Goal: Task Accomplishment & Management: Use online tool/utility

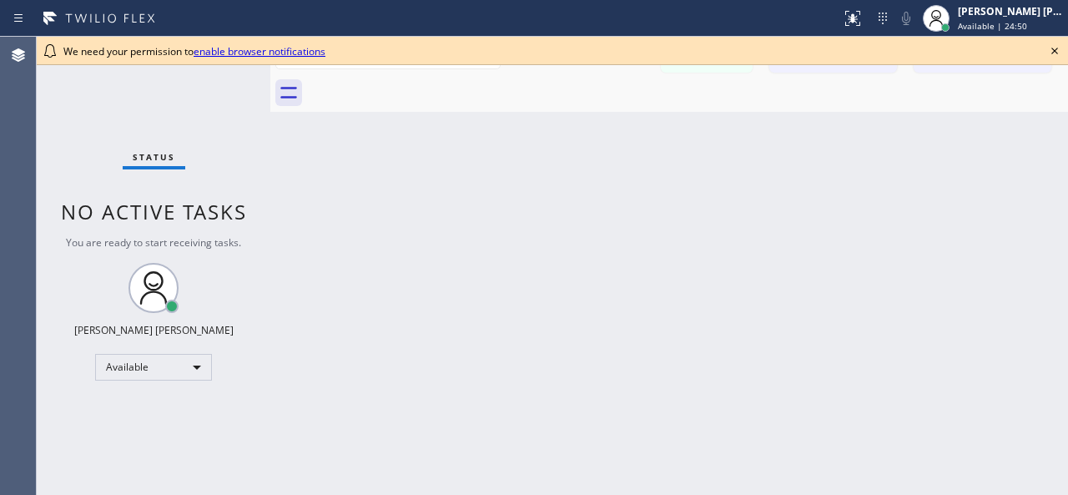
click at [245, 366] on div "Status No active tasks You are ready to start receiving tasks. [PERSON_NAME] [P…" at bounding box center [154, 266] width 234 height 458
click at [195, 367] on div "Available" at bounding box center [153, 367] width 117 height 27
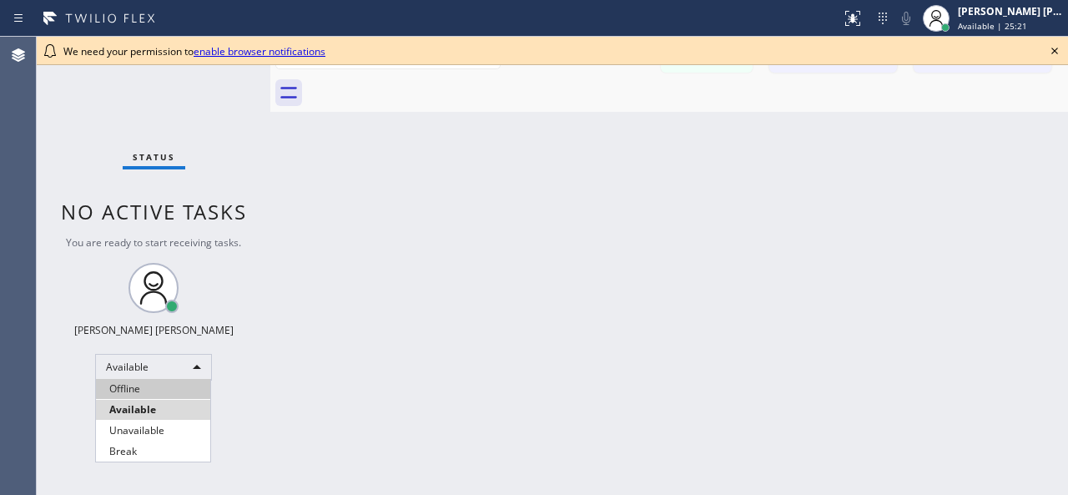
click at [173, 383] on li "Offline" at bounding box center [153, 389] width 114 height 20
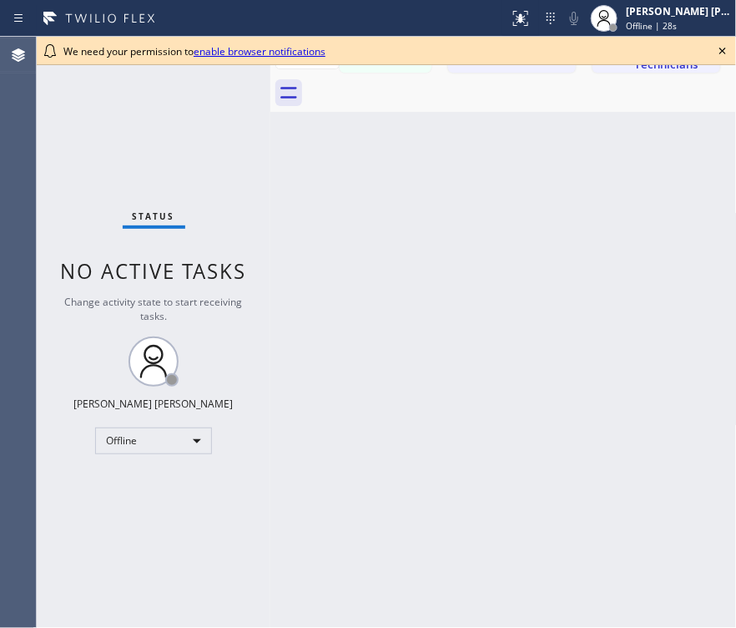
click at [259, 156] on div "Status No active tasks Change activity state to start receiving tasks. [PERSON_…" at bounding box center [154, 332] width 234 height 591
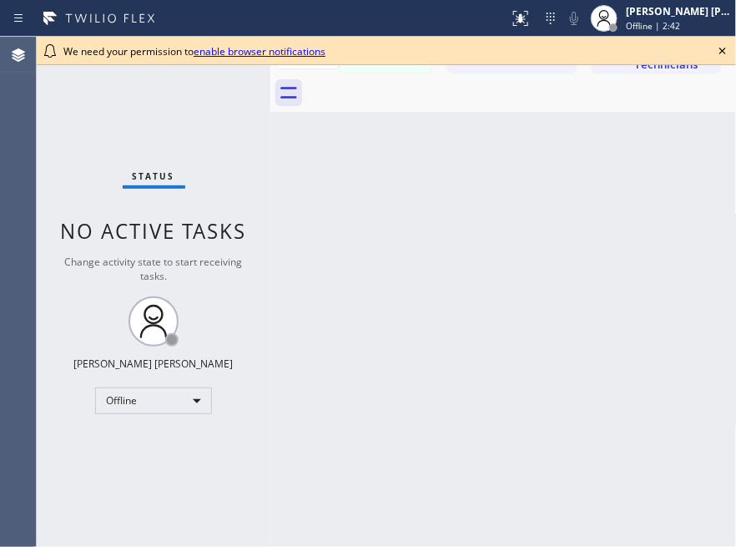
click at [367, 321] on div "Back to Dashboard Change Sender ID Customers Technicians SA [PERSON_NAME] [DATE…" at bounding box center [503, 292] width 467 height 510
click at [720, 49] on icon at bounding box center [723, 51] width 20 height 20
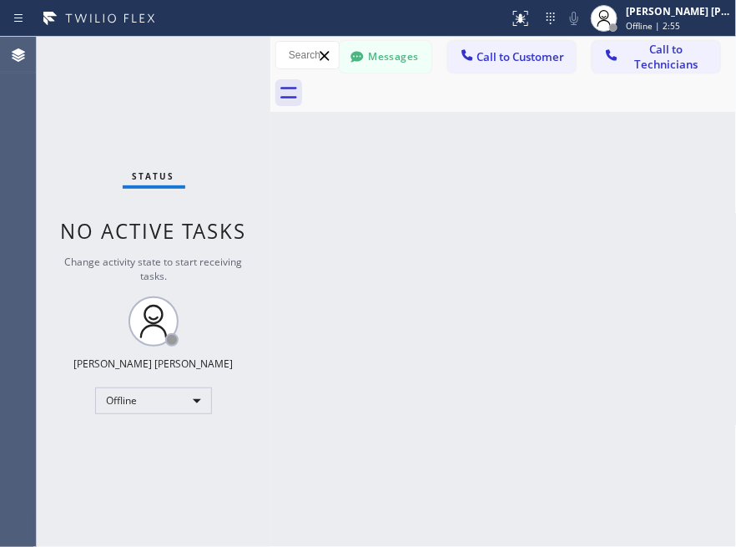
click at [679, 302] on div "Back to Dashboard Change Sender ID Customers Technicians SA Samir Al-ayoubi 08/…" at bounding box center [503, 292] width 467 height 510
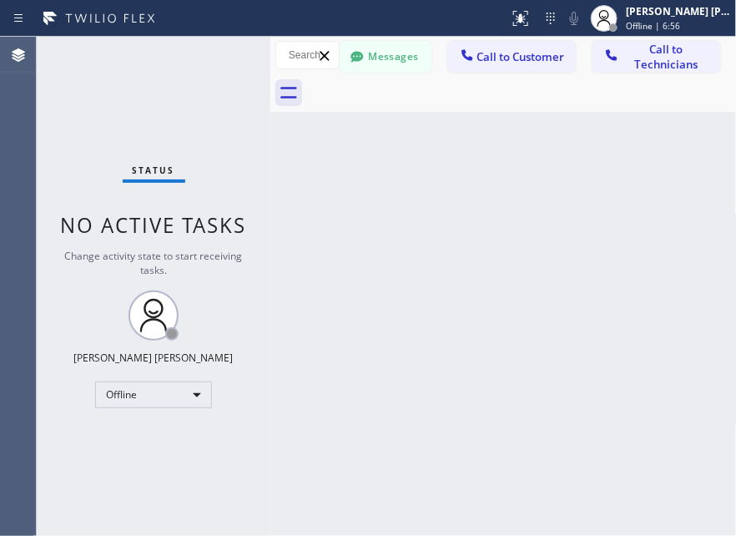
drag, startPoint x: 689, startPoint y: 317, endPoint x: 684, endPoint y: 306, distance: 12.0
click at [689, 317] on div "Back to Dashboard Change Sender ID Customers Technicians SA Samir Al-ayoubi 08/…" at bounding box center [503, 286] width 467 height 499
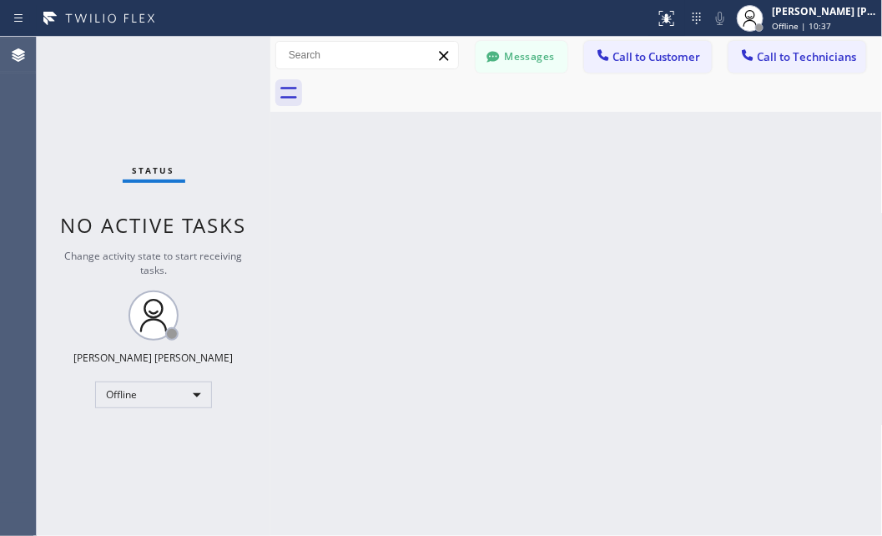
click at [721, 443] on div "Back to Dashboard Change Sender ID Customers Technicians SA Samir Al-ayoubi 08/…" at bounding box center [576, 286] width 613 height 499
drag, startPoint x: 323, startPoint y: 359, endPoint x: 436, endPoint y: 97, distance: 285.3
click at [323, 359] on div "Back to Dashboard Change Sender ID Customers Technicians SA Samir Al-ayoubi 08/…" at bounding box center [576, 286] width 613 height 499
click at [790, 393] on div "Back to Dashboard Change Sender ID Customers Technicians SA Samir Al-ayoubi 08/…" at bounding box center [576, 286] width 613 height 499
drag, startPoint x: 661, startPoint y: 509, endPoint x: 411, endPoint y: 422, distance: 265.0
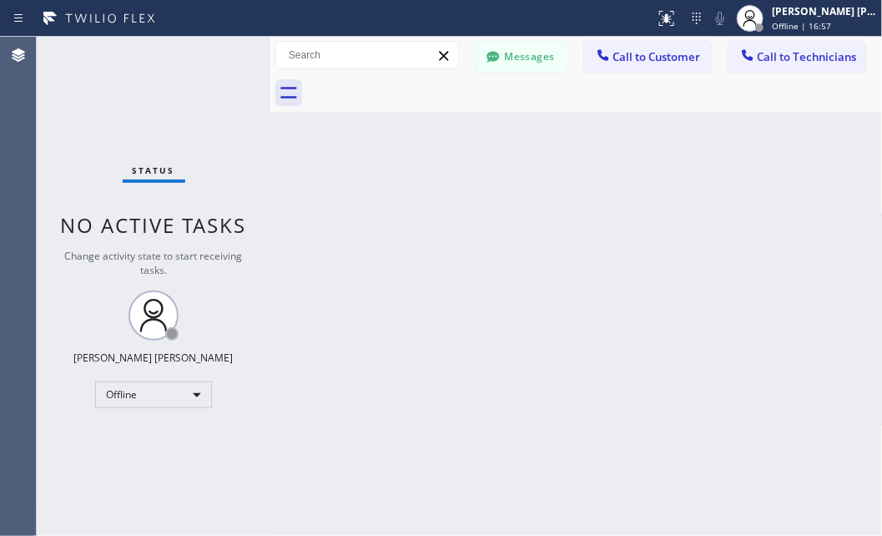
click at [661, 494] on div "Back to Dashboard Change Sender ID Customers Technicians SA Samir Al-ayoubi 08/…" at bounding box center [576, 286] width 613 height 499
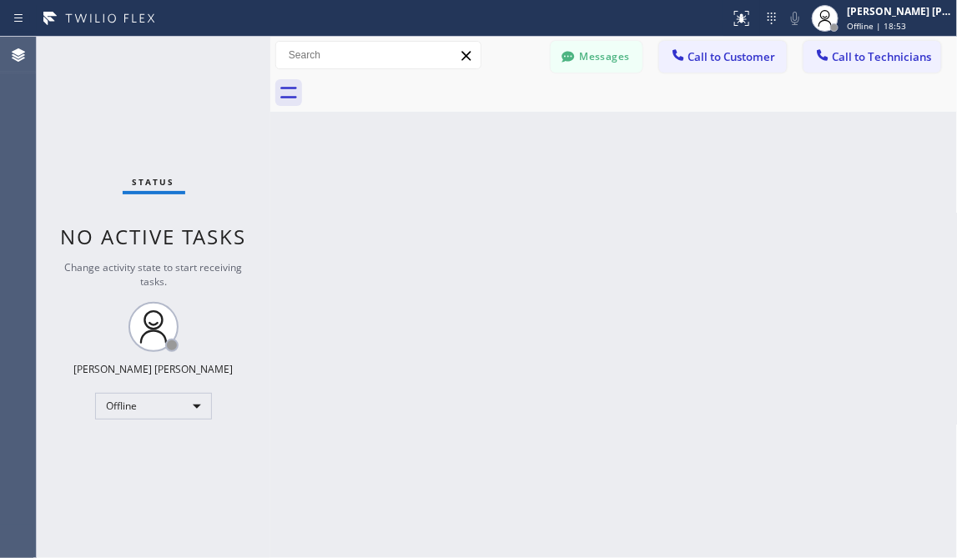
click at [601, 494] on div "Back to Dashboard Change Sender ID Customers Technicians SA Samir Al-ayoubi 08/…" at bounding box center [614, 298] width 688 height 522
click at [509, 278] on div "Back to Dashboard Change Sender ID Customers Technicians SA Samir Al-ayoubi 08/…" at bounding box center [614, 298] width 688 height 522
click at [760, 311] on div "Back to Dashboard Change Sender ID Customers Technicians SA Samir Al-ayoubi 08/…" at bounding box center [614, 298] width 688 height 522
click at [816, 260] on div "Back to Dashboard Change Sender ID Customers Technicians SA Samir Al-ayoubi 08/…" at bounding box center [614, 298] width 688 height 522
click at [193, 403] on div "Offline" at bounding box center [153, 406] width 117 height 27
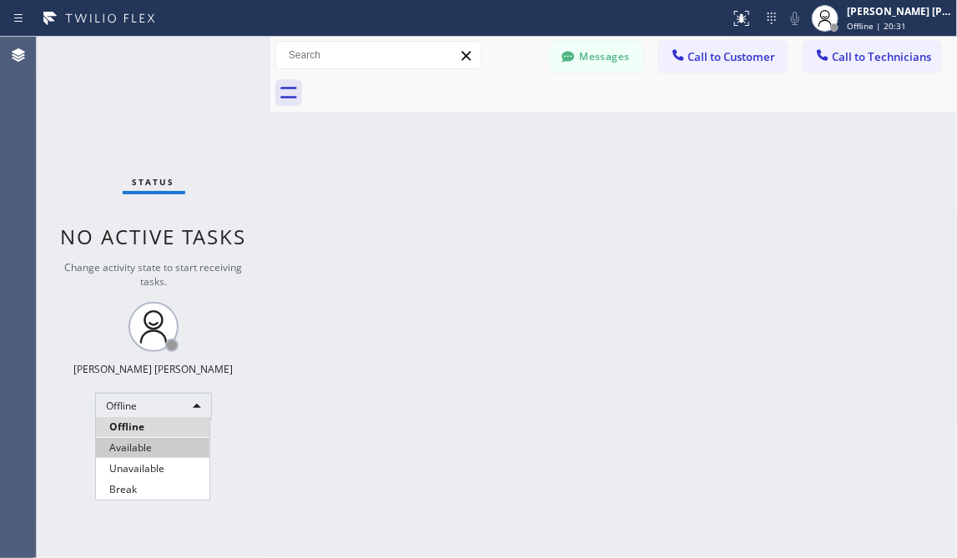
click at [136, 446] on li "Available" at bounding box center [153, 448] width 114 height 20
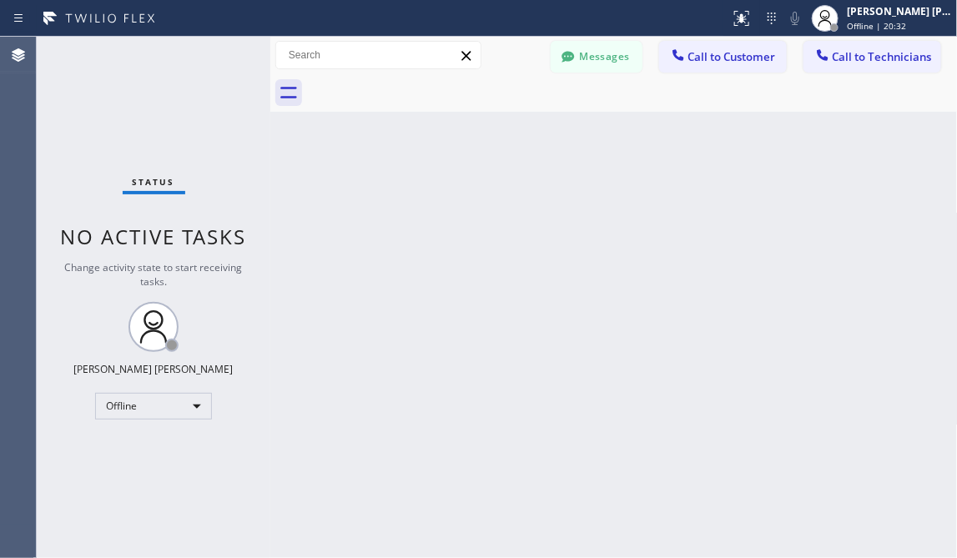
click at [559, 240] on div "Back to Dashboard Change Sender ID Customers Technicians SA [PERSON_NAME] [DATE…" at bounding box center [614, 298] width 688 height 522
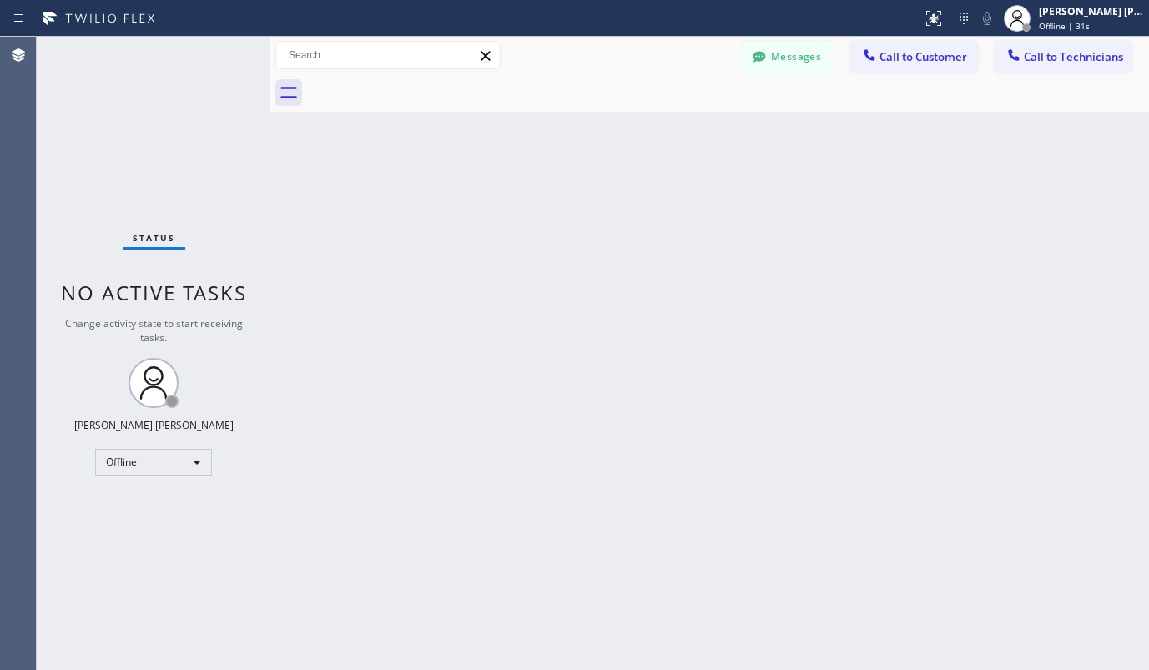
click at [425, 290] on div "Back to Dashboard Change Sender ID Customers Technicians SA [PERSON_NAME] [DATE…" at bounding box center [709, 354] width 879 height 634
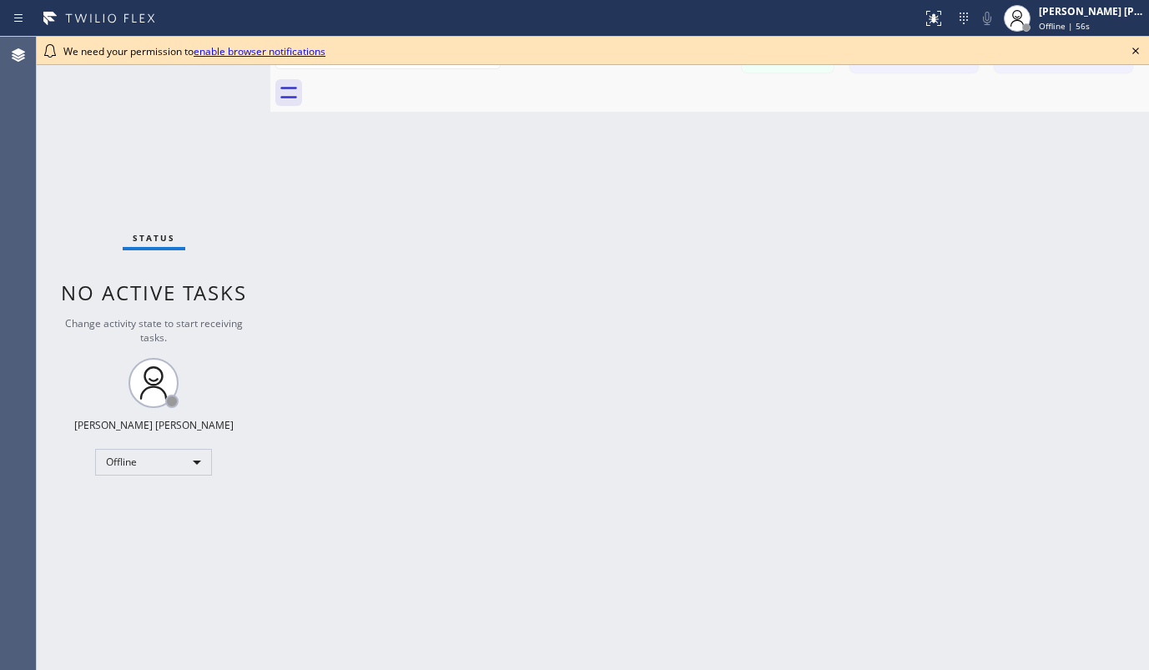
click at [1136, 51] on icon at bounding box center [1136, 51] width 7 height 7
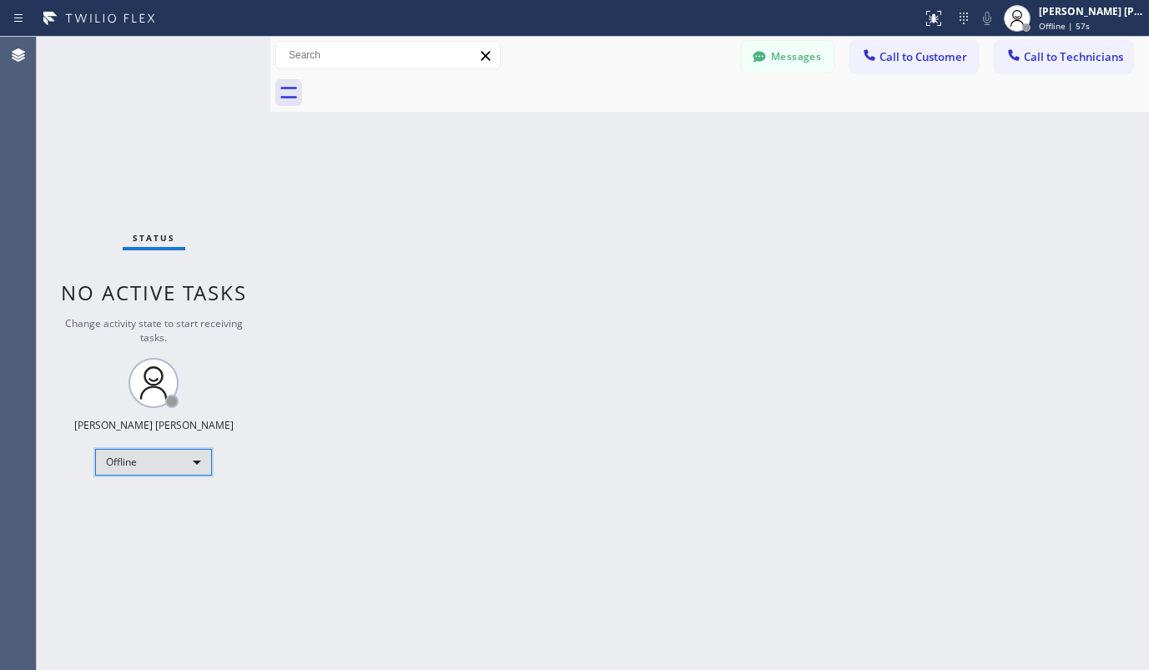
click at [199, 457] on div "Offline" at bounding box center [153, 462] width 117 height 27
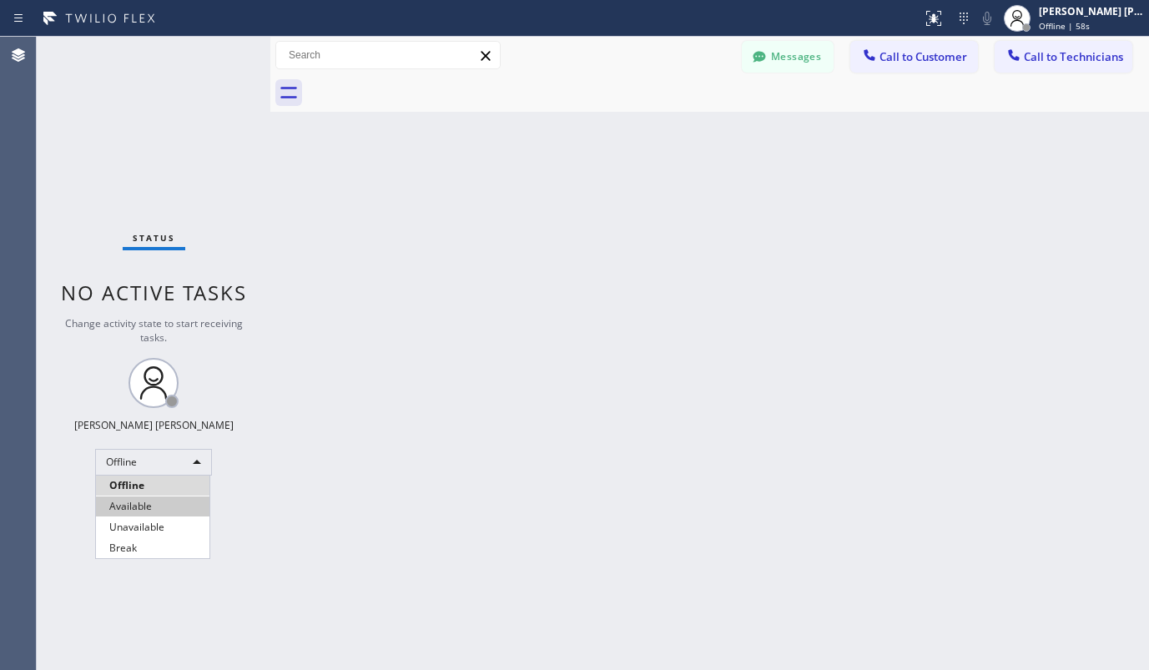
click at [149, 508] on li "Available" at bounding box center [153, 507] width 114 height 20
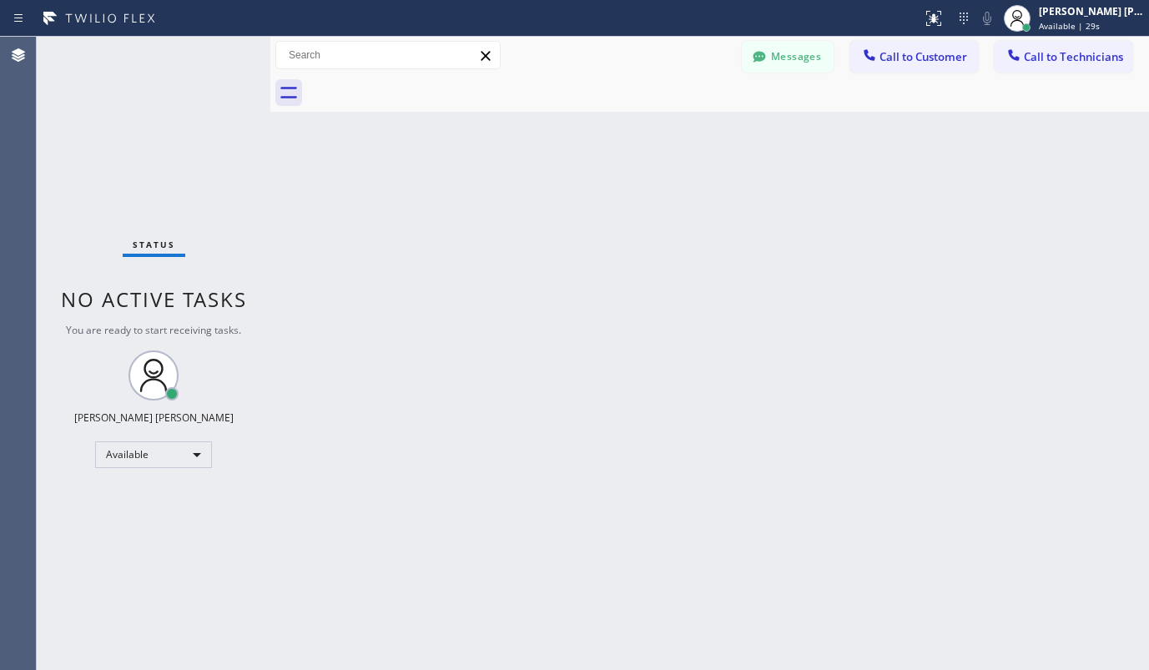
click at [826, 349] on div "Back to Dashboard Change Sender ID Customers Technicians SA [PERSON_NAME] [DATE…" at bounding box center [709, 354] width 879 height 634
click at [475, 326] on div "Back to Dashboard Change Sender ID Customers Technicians SA [PERSON_NAME] [DATE…" at bounding box center [709, 354] width 879 height 634
drag, startPoint x: 824, startPoint y: 352, endPoint x: 797, endPoint y: 351, distance: 26.7
click at [824, 352] on div "Back to Dashboard Change Sender ID Customers Technicians SA [PERSON_NAME] [DATE…" at bounding box center [709, 354] width 879 height 634
click at [482, 383] on div "Back to Dashboard Change Sender ID Customers Technicians SA [PERSON_NAME] [DATE…" at bounding box center [709, 354] width 879 height 634
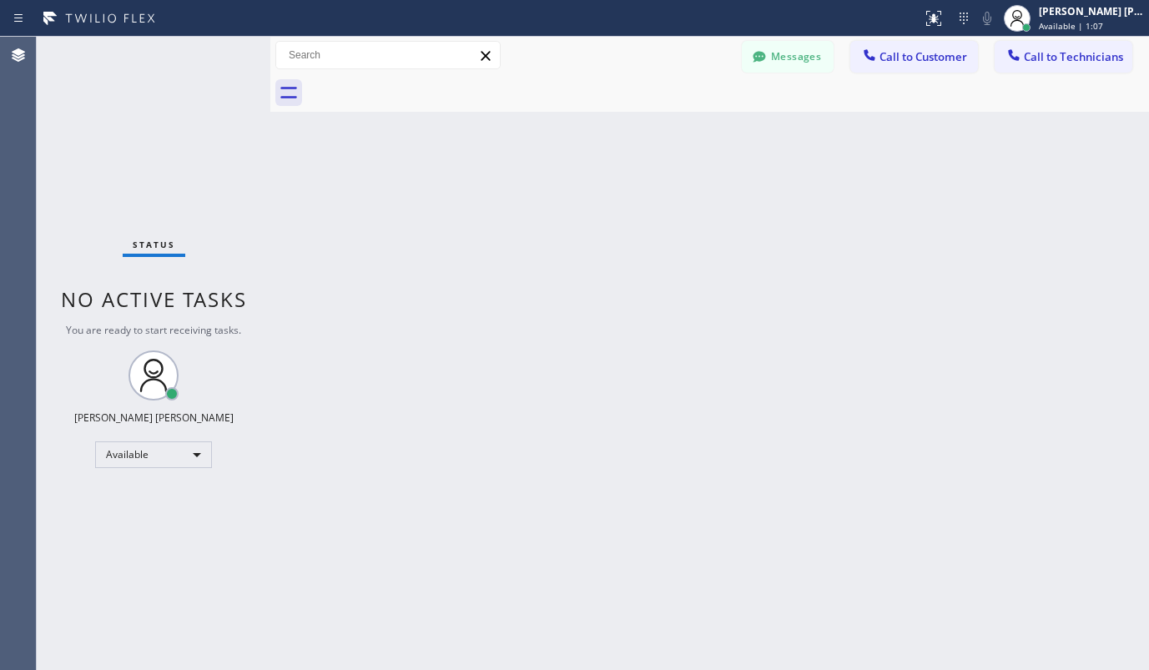
click at [512, 472] on div "Back to Dashboard Change Sender ID Customers Technicians SA [PERSON_NAME] [DATE…" at bounding box center [709, 354] width 879 height 634
click at [762, 196] on div "Back to Dashboard Change Sender ID Customers Technicians SA [PERSON_NAME] [DATE…" at bounding box center [709, 354] width 879 height 634
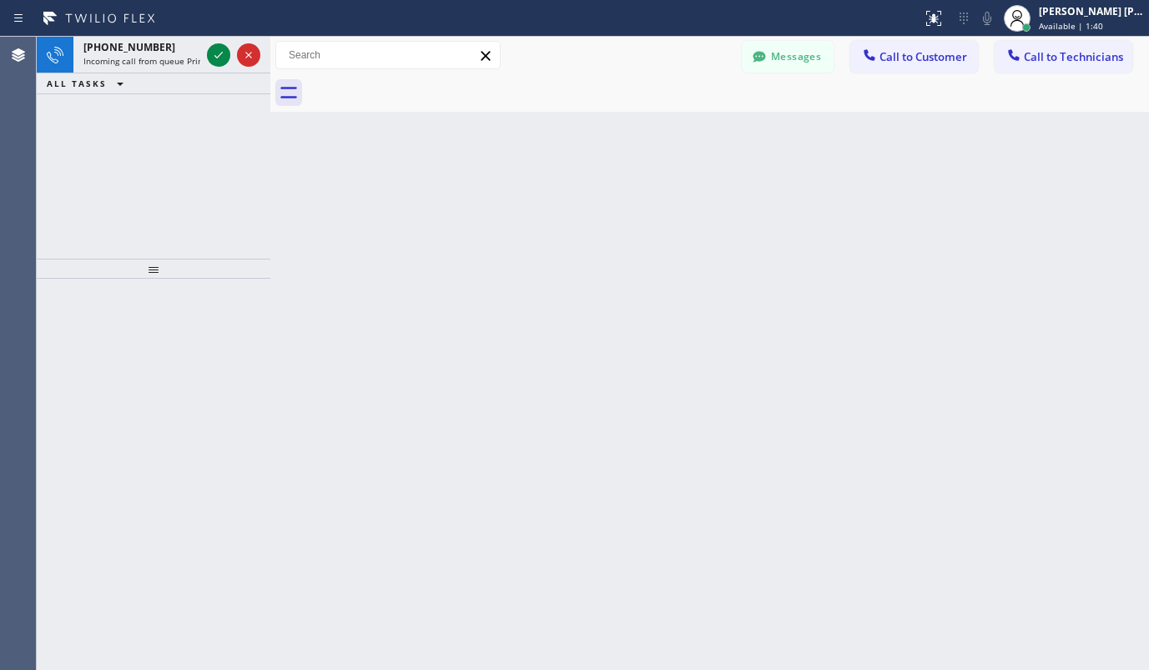
click at [843, 229] on div "Back to Dashboard Change Sender ID Customers Technicians SA Samir Al-ayoubi 08/…" at bounding box center [709, 354] width 879 height 634
click at [432, 401] on div "Back to Dashboard Change Sender ID Customers Technicians SA Samir Al-ayoubi 08/…" at bounding box center [709, 354] width 879 height 634
drag, startPoint x: 915, startPoint y: 447, endPoint x: 545, endPoint y: 287, distance: 402.7
click at [914, 447] on div "Back to Dashboard Change Sender ID Customers Technicians SA Samir Al-ayoubi 08/…" at bounding box center [709, 354] width 879 height 634
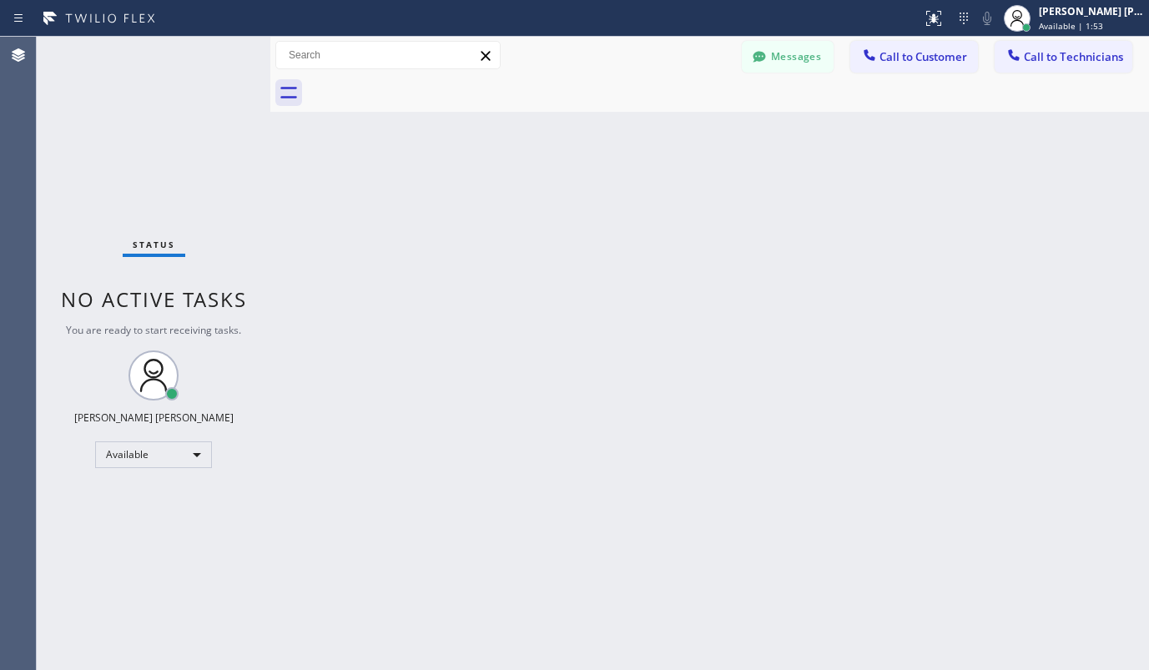
drag, startPoint x: 1034, startPoint y: 284, endPoint x: 594, endPoint y: 245, distance: 441.6
click at [1034, 284] on div "Back to Dashboard Change Sender ID Customers Technicians SA Samir Al-ayoubi 08/…" at bounding box center [709, 354] width 879 height 634
click at [634, 340] on div "Back to Dashboard Change Sender ID Customers Technicians SA Samir Al-ayoubi 08/…" at bounding box center [709, 354] width 879 height 634
drag, startPoint x: 576, startPoint y: 122, endPoint x: 505, endPoint y: 103, distance: 73.5
click at [577, 122] on div "Back to Dashboard Change Sender ID Customers Technicians SA Samir Al-ayoubi 08/…" at bounding box center [709, 354] width 879 height 634
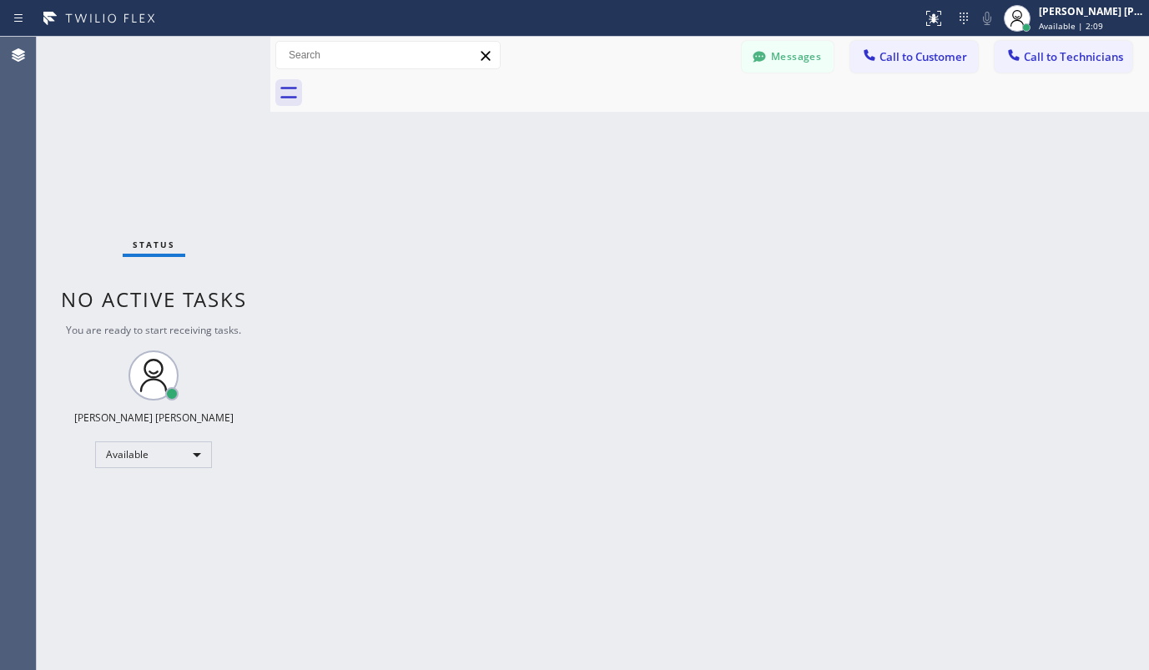
click at [901, 323] on div "Back to Dashboard Change Sender ID Customers Technicians SA Samir Al-ayoubi 08/…" at bounding box center [709, 354] width 879 height 634
click at [202, 83] on div "Status No active tasks You are ready to start receiving tasks. Ashley Barbie La…" at bounding box center [154, 354] width 234 height 634
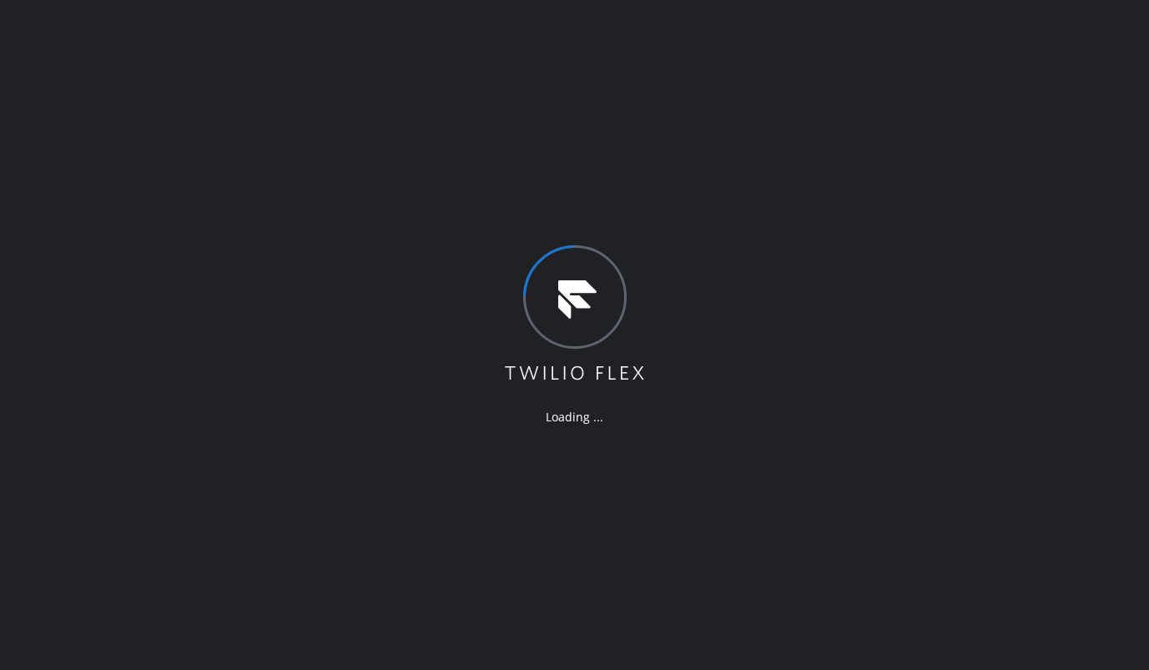
drag, startPoint x: 901, startPoint y: 361, endPoint x: 874, endPoint y: 346, distance: 31.8
click at [901, 361] on div "Loading ..." at bounding box center [574, 335] width 1149 height 670
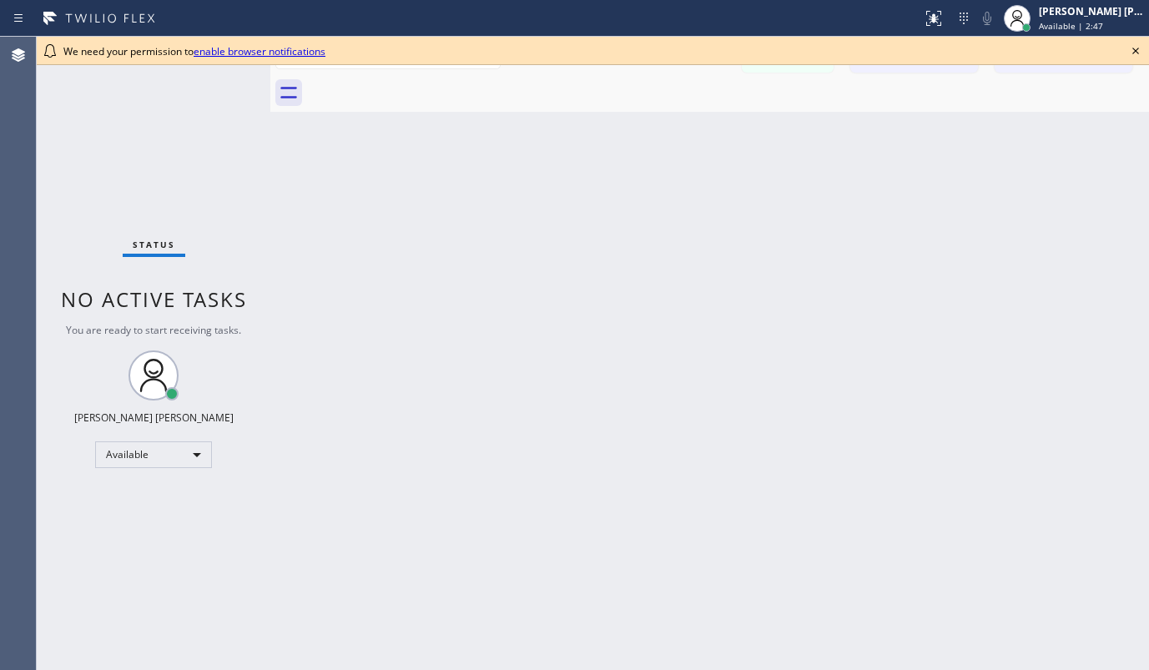
click at [270, 51] on link "enable browser notifications" at bounding box center [260, 51] width 132 height 14
click at [270, 51] on div at bounding box center [270, 354] width 0 height 634
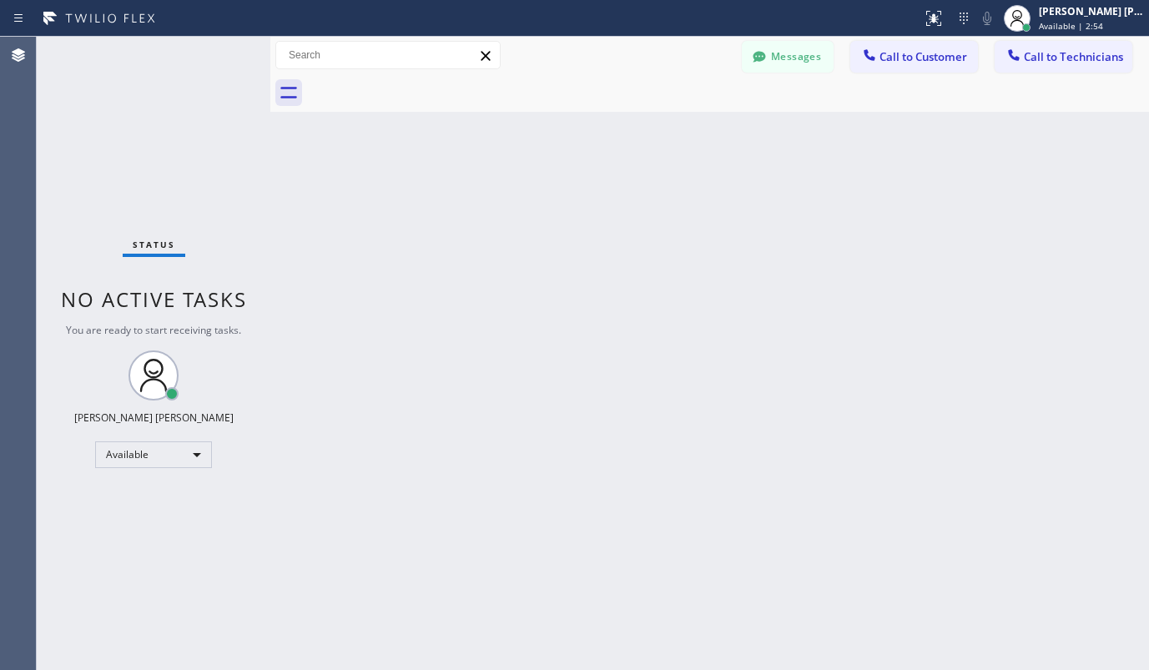
click at [886, 310] on div "Back to Dashboard Change Sender ID Customers Technicians SA [PERSON_NAME] [DATE…" at bounding box center [709, 354] width 879 height 634
drag, startPoint x: 612, startPoint y: 535, endPoint x: 243, endPoint y: 455, distance: 377.5
click at [612, 535] on div "Back to Dashboard Change Sender ID Customers Technicians SA [PERSON_NAME] [DATE…" at bounding box center [709, 354] width 879 height 634
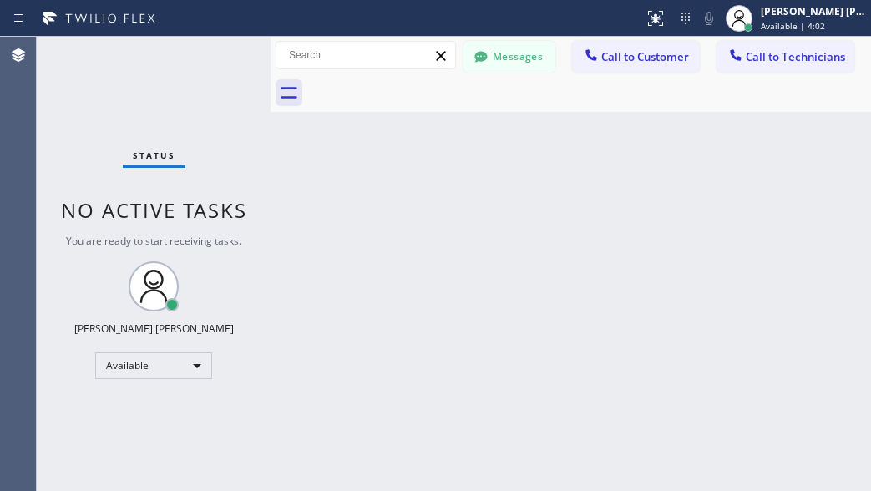
click at [700, 468] on div "Back to Dashboard Change Sender ID Customers Technicians SA [PERSON_NAME] [DATE…" at bounding box center [570, 264] width 600 height 454
click at [59, 423] on div "Status No active tasks You are ready to start receiving tasks. [PERSON_NAME] [P…" at bounding box center [154, 264] width 234 height 454
click at [353, 52] on input "text" at bounding box center [365, 55] width 179 height 27
type input "jeff jordan"
click at [80, 437] on div "Status No active tasks You are ready to start receiving tasks. Ashley Barbie La…" at bounding box center [154, 264] width 234 height 454
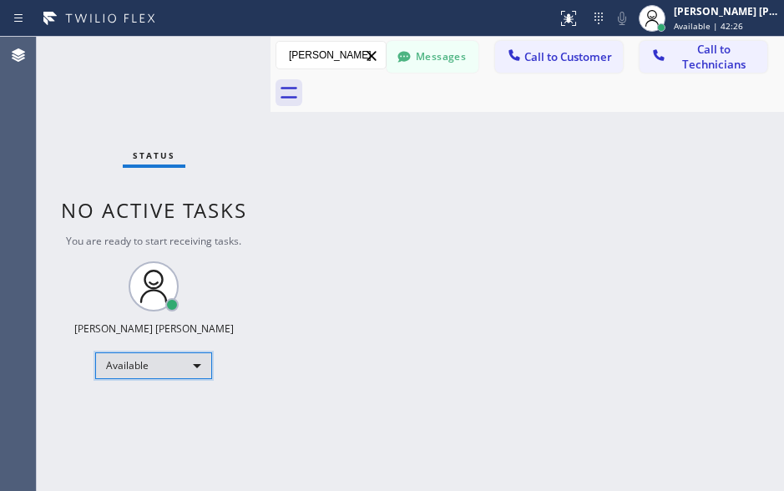
click at [194, 363] on div "Available" at bounding box center [153, 365] width 117 height 27
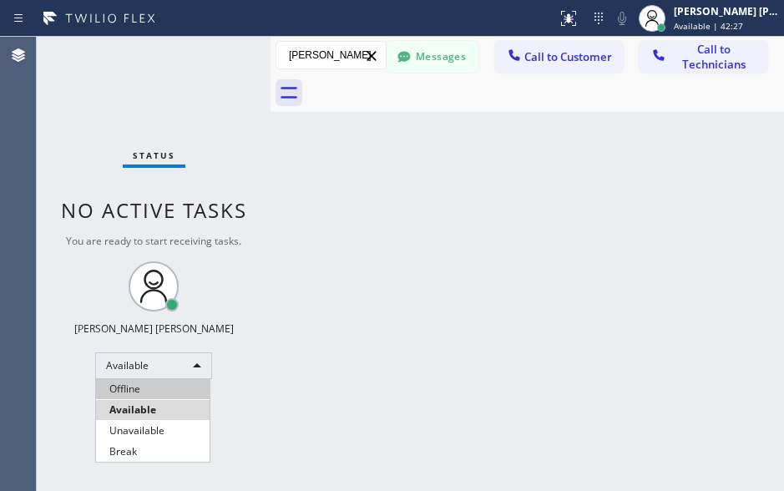
click at [149, 386] on li "Offline" at bounding box center [153, 389] width 114 height 20
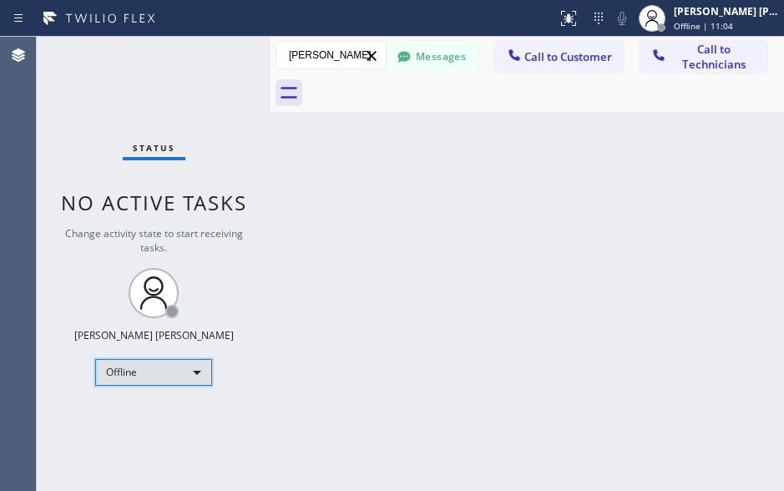
click at [197, 373] on div "Offline" at bounding box center [153, 372] width 117 height 27
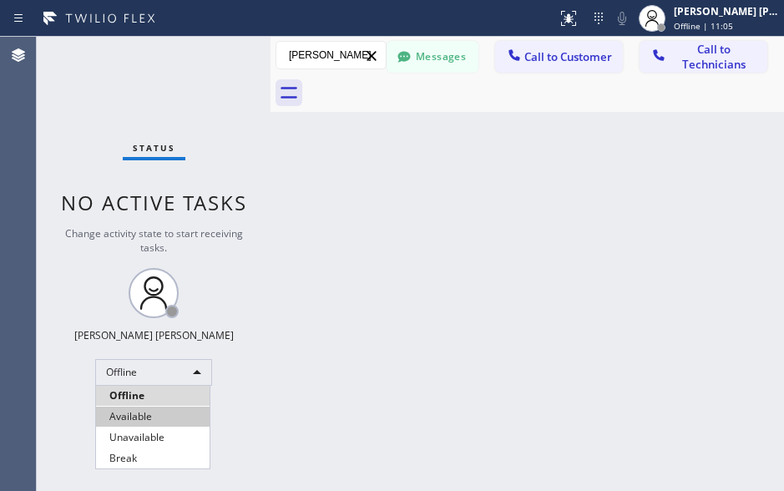
click at [148, 410] on li "Available" at bounding box center [153, 417] width 114 height 20
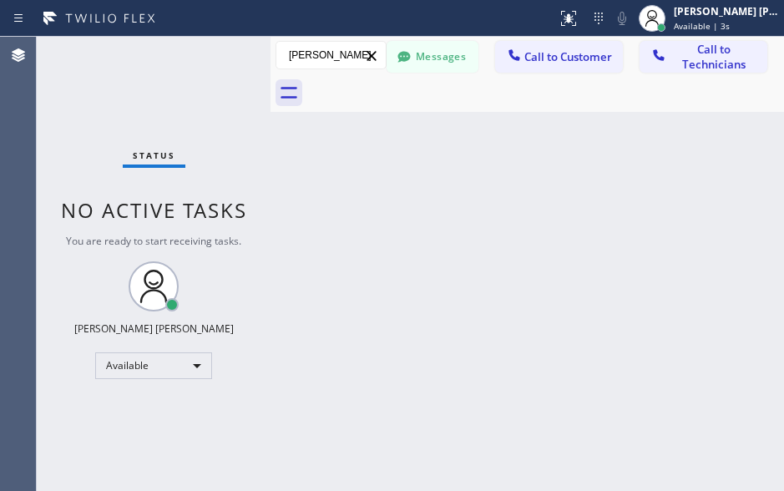
click at [475, 463] on div "Back to Dashboard Change Sender ID Customers Technicians SA Samir Al-ayoubi 08/…" at bounding box center [526, 264] width 513 height 454
click at [323, 49] on input "jeff jordan" at bounding box center [330, 55] width 109 height 27
type input "resty bucao"
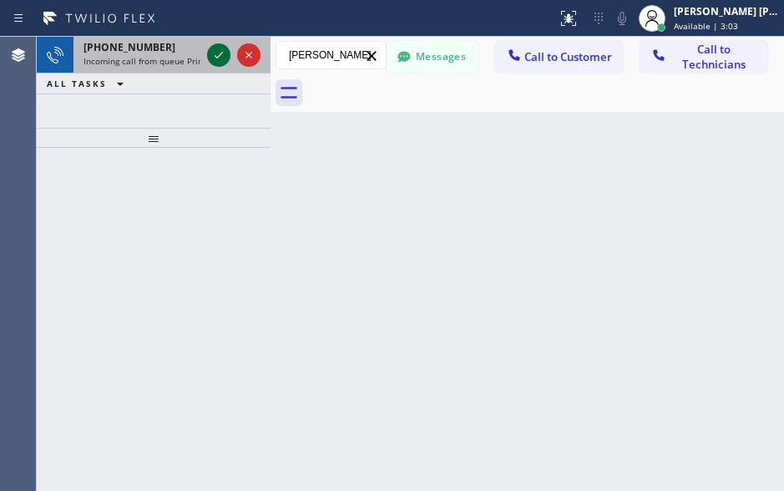
click at [215, 55] on icon at bounding box center [219, 55] width 8 height 7
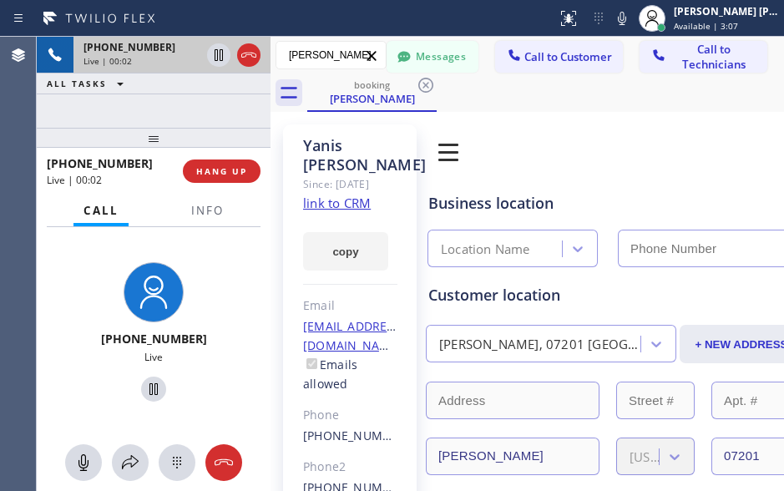
type input "(818) 938-1864"
click at [331, 201] on link "link to CRM" at bounding box center [337, 202] width 68 height 17
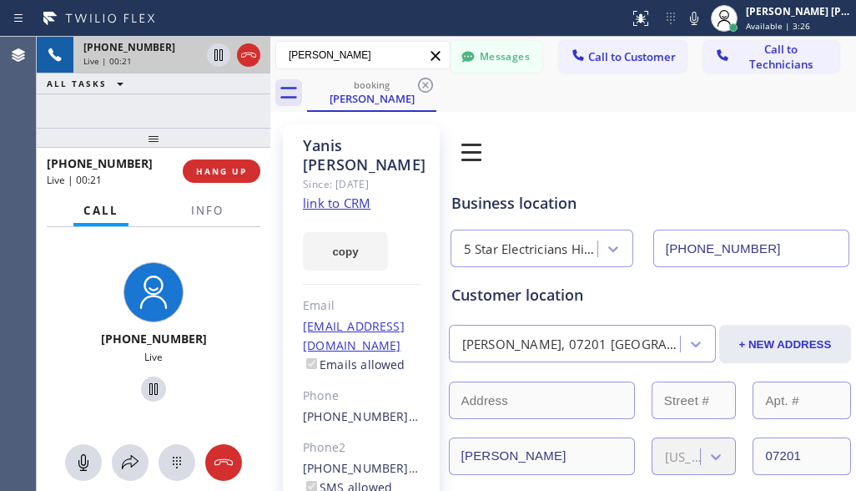
click at [33, 291] on div "Agent Desktop" at bounding box center [18, 264] width 36 height 454
click at [203, 295] on div "+14388205868 Live" at bounding box center [153, 334] width 220 height 144
drag, startPoint x: 204, startPoint y: 336, endPoint x: 119, endPoint y: 341, distance: 84.5
click at [119, 341] on div "+14388205868" at bounding box center [153, 339] width 220 height 16
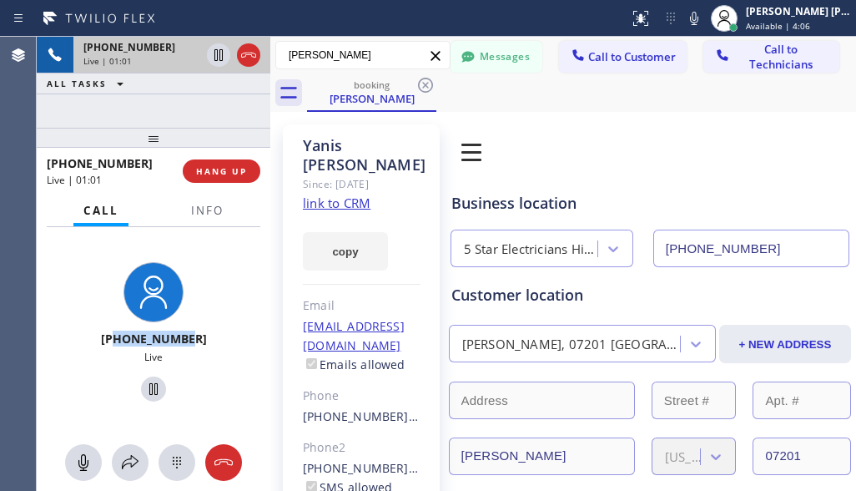
copy span "4388205868"
click at [150, 389] on icon at bounding box center [154, 389] width 20 height 20
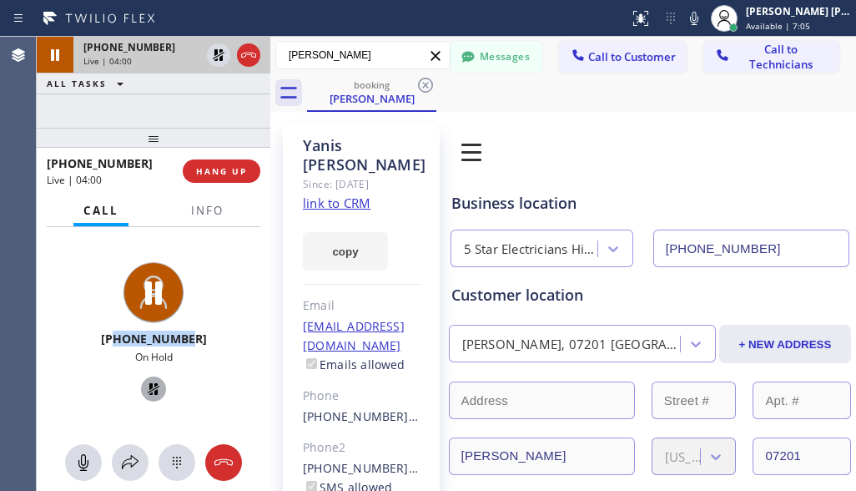
click at [148, 384] on icon at bounding box center [154, 389] width 12 height 12
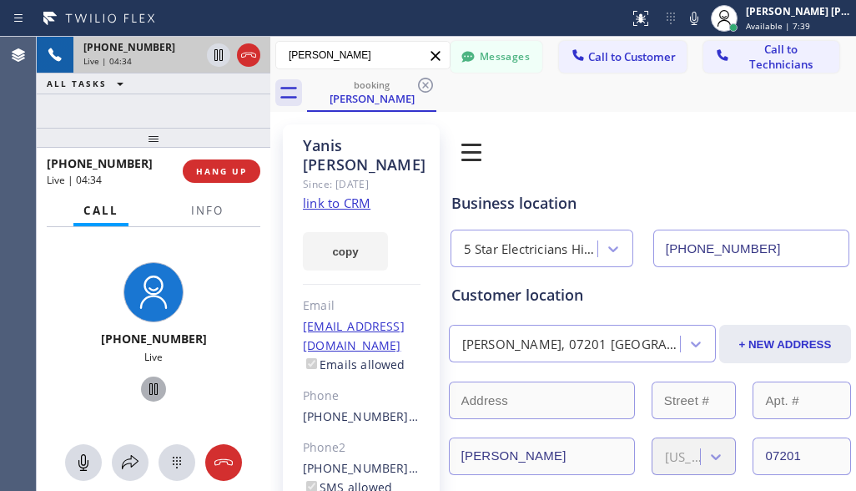
click at [175, 110] on div "+14388205868 Live | 04:34 ALL TASKS ALL TASKS ACTIVE TASKS TASKS IN WRAP UP" at bounding box center [154, 82] width 234 height 91
click at [154, 110] on div "+14388205868 Live | 04:39 ALL TASKS ALL TASKS ACTIVE TASKS TASKS IN WRAP UP" at bounding box center [154, 82] width 234 height 91
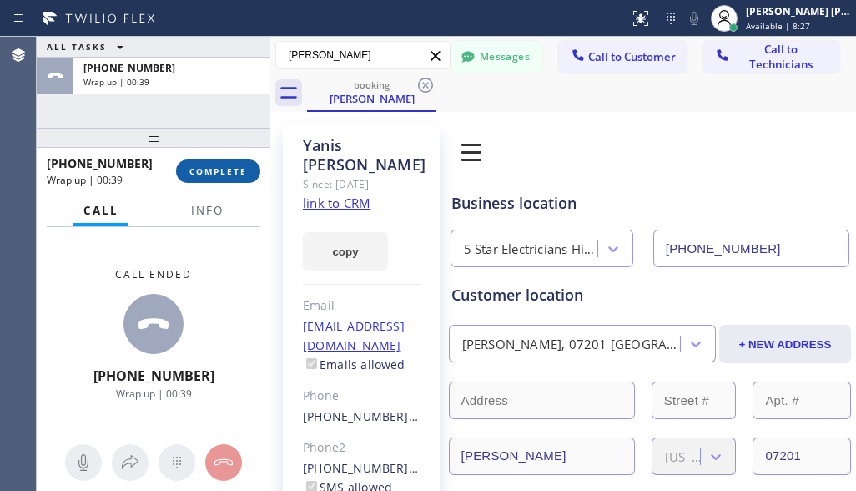
click at [224, 171] on span "COMPLETE" at bounding box center [218, 171] width 58 height 12
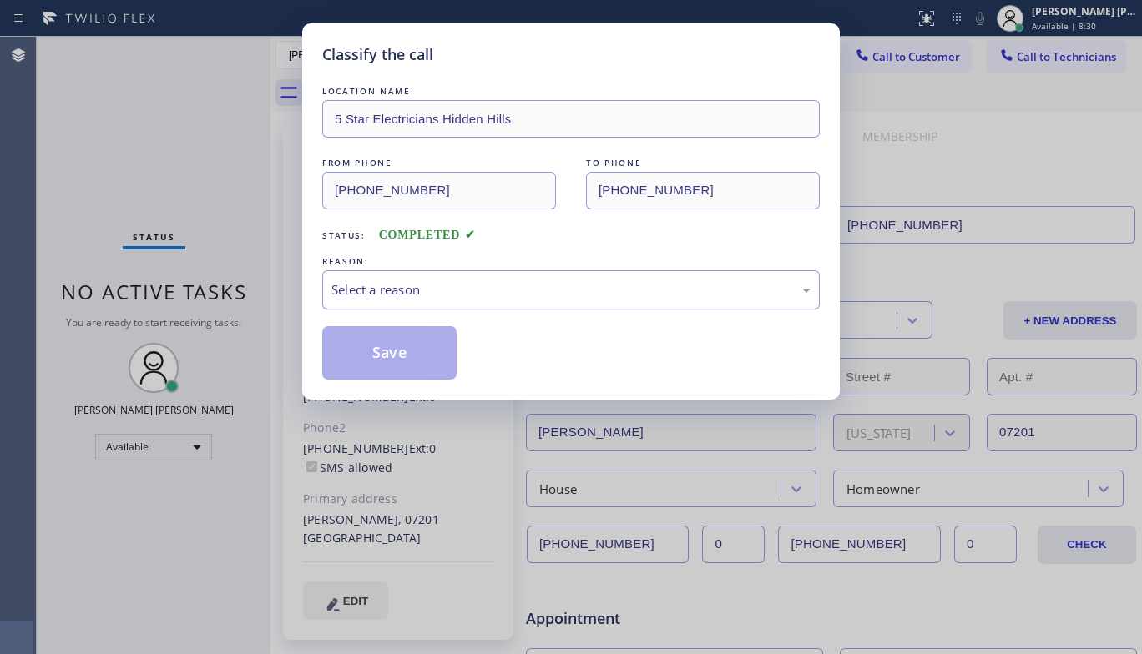
click at [451, 292] on div "Select a reason" at bounding box center [570, 289] width 479 height 19
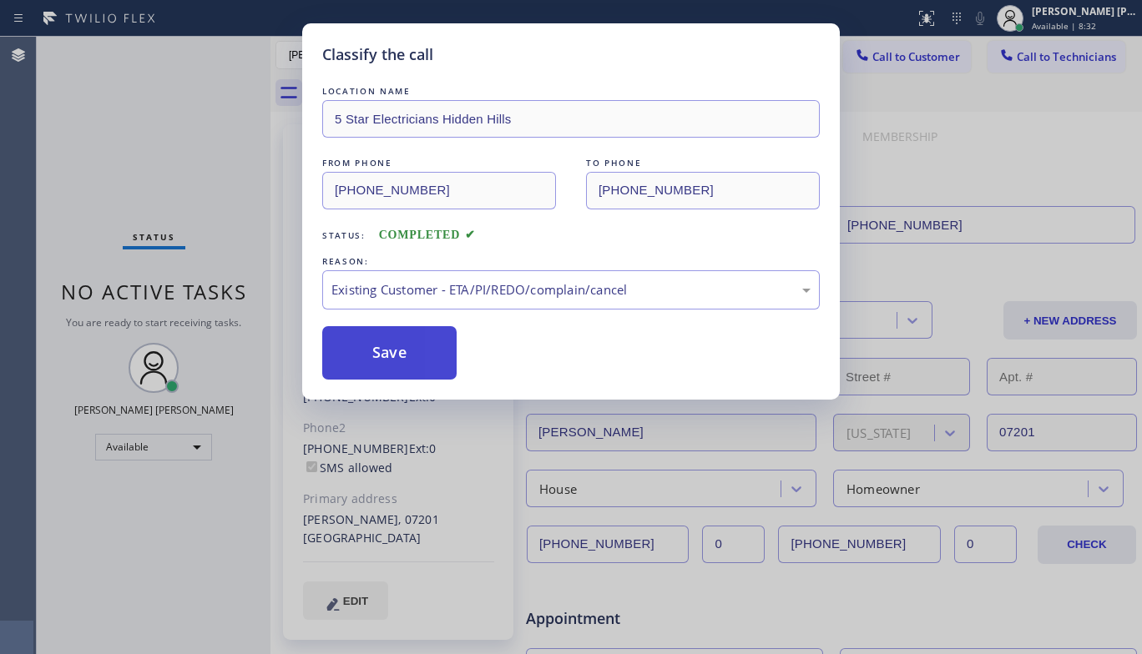
click at [388, 356] on button "Save" at bounding box center [389, 352] width 134 height 53
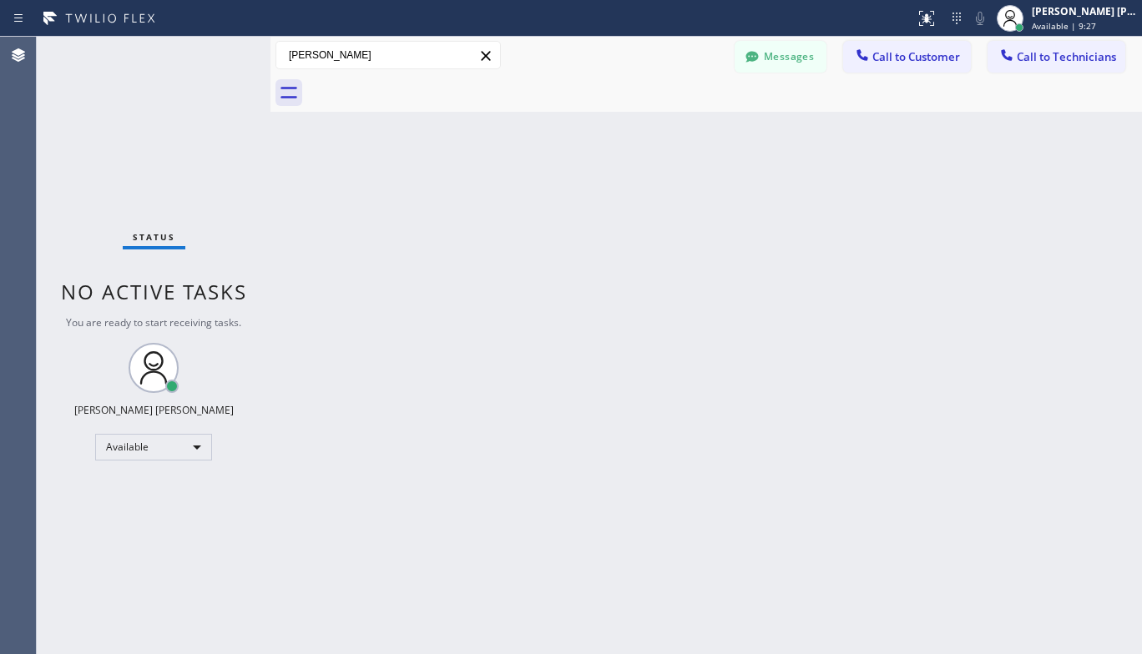
drag, startPoint x: 141, startPoint y: 619, endPoint x: 154, endPoint y: 309, distance: 310.8
click at [141, 619] on div "Status No active tasks You are ready to start receiving tasks. Ashley Barbie La…" at bounding box center [154, 346] width 234 height 618
click at [912, 60] on span "Call to Customer" at bounding box center [916, 56] width 88 height 15
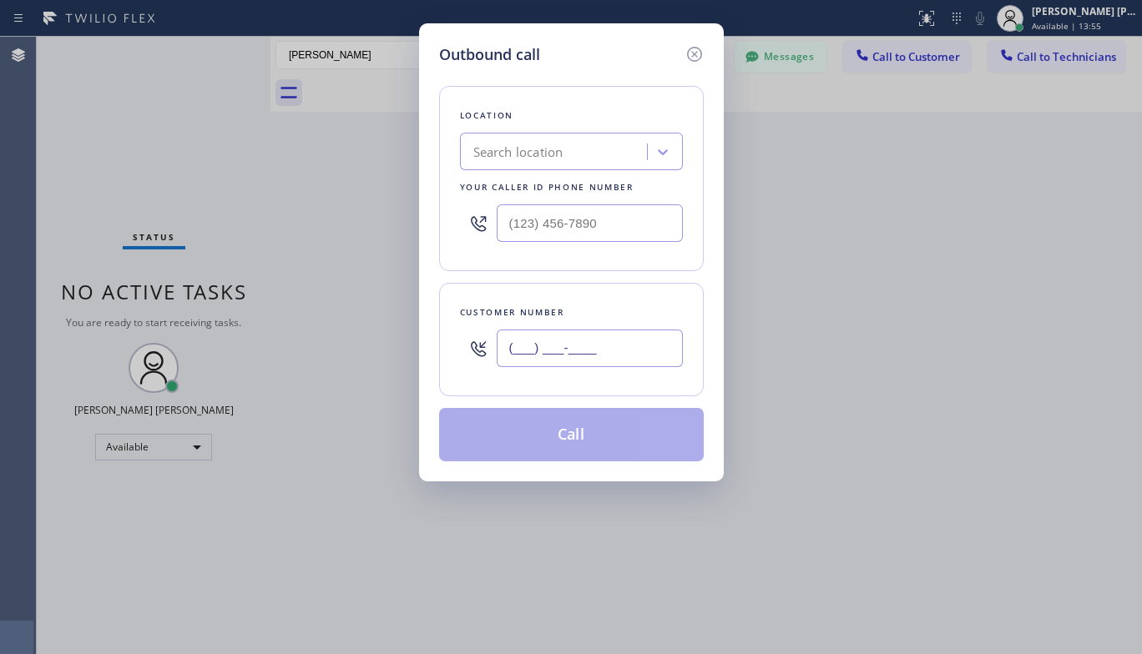
click at [586, 339] on input "(___) ___-____" at bounding box center [590, 349] width 186 height 38
paste input "949) 664-3368"
type input "[PHONE_NUMBER]"
click at [512, 160] on div "Search location" at bounding box center [518, 152] width 90 height 19
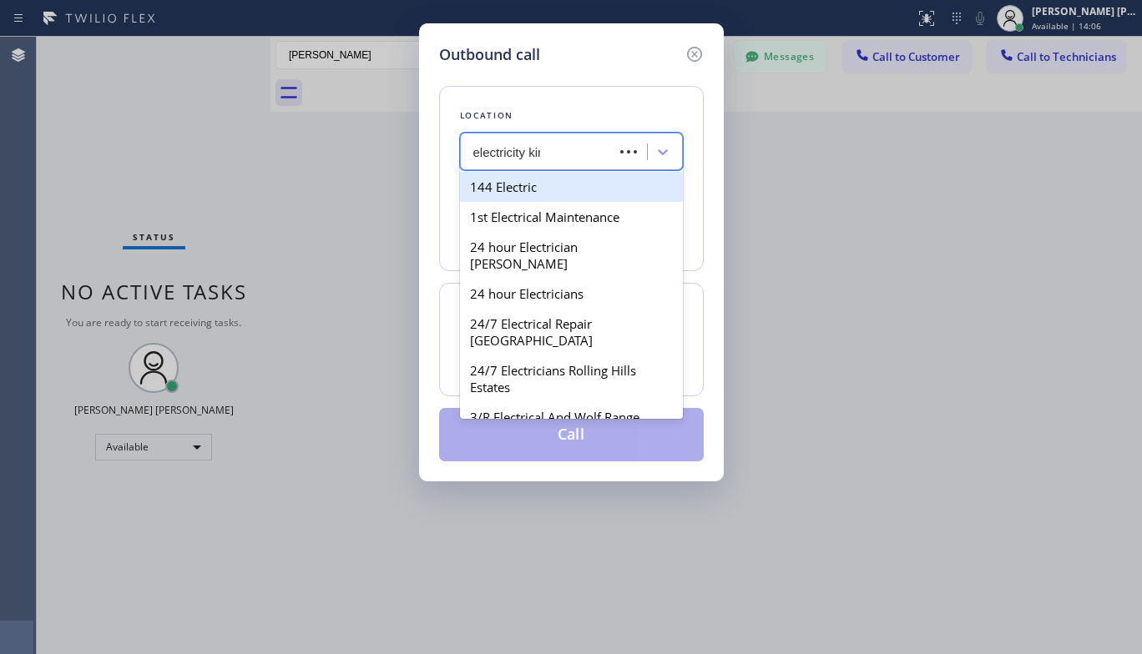
type input "electricity king"
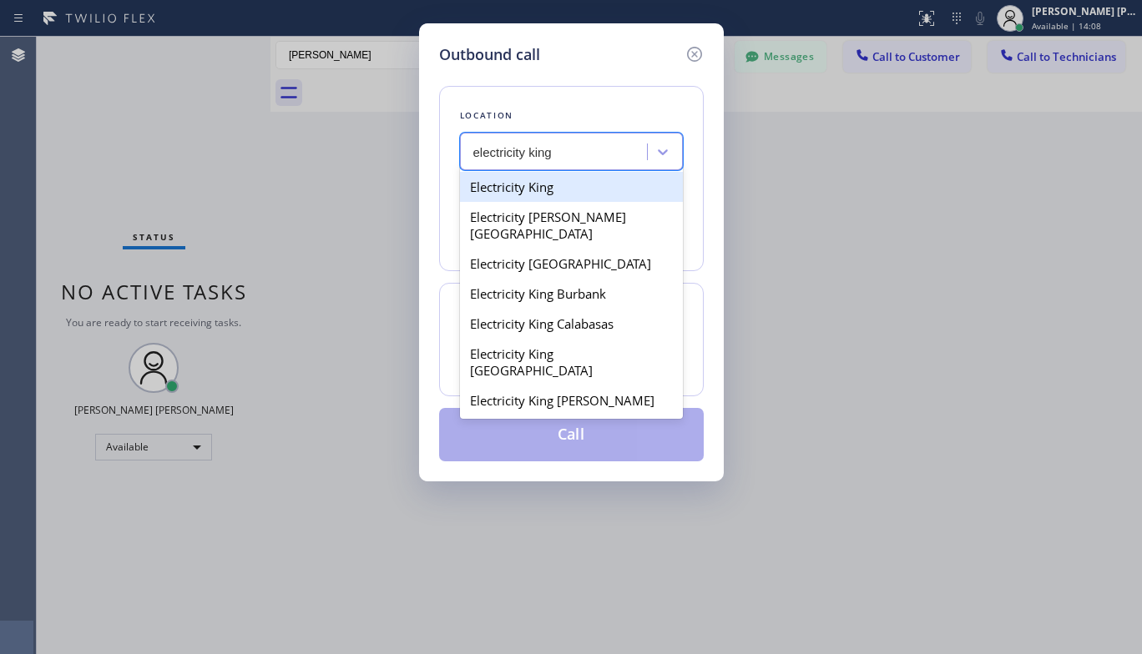
click at [588, 172] on div "Electricity King" at bounding box center [571, 187] width 223 height 30
type input "(844) 914-1775"
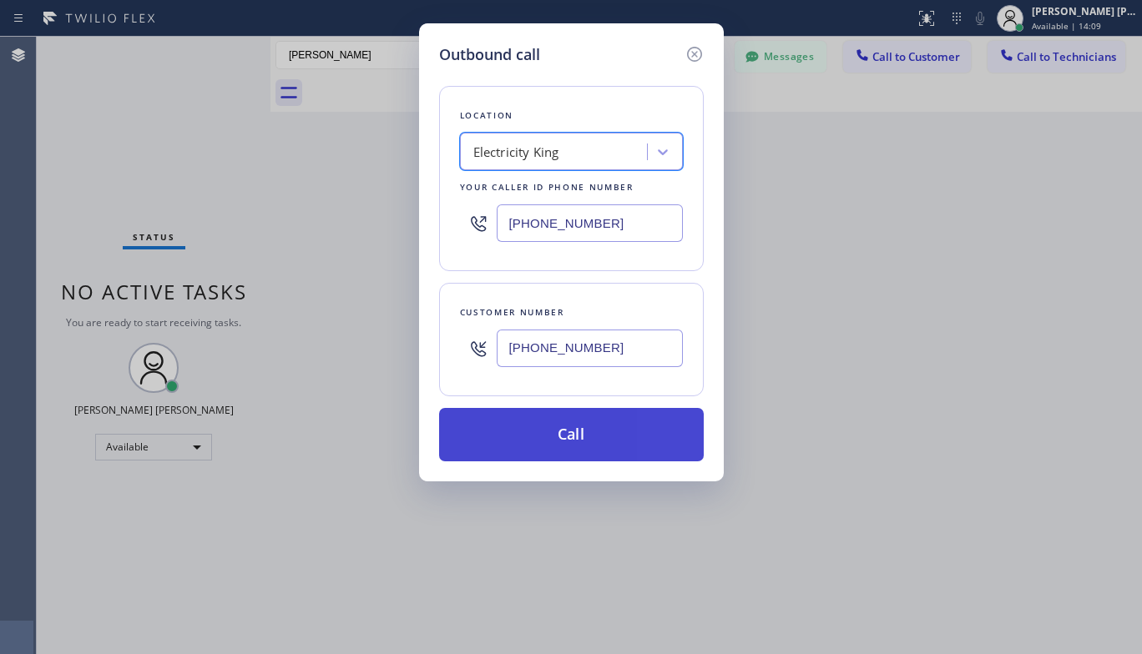
click at [598, 429] on button "Call" at bounding box center [571, 434] width 265 height 53
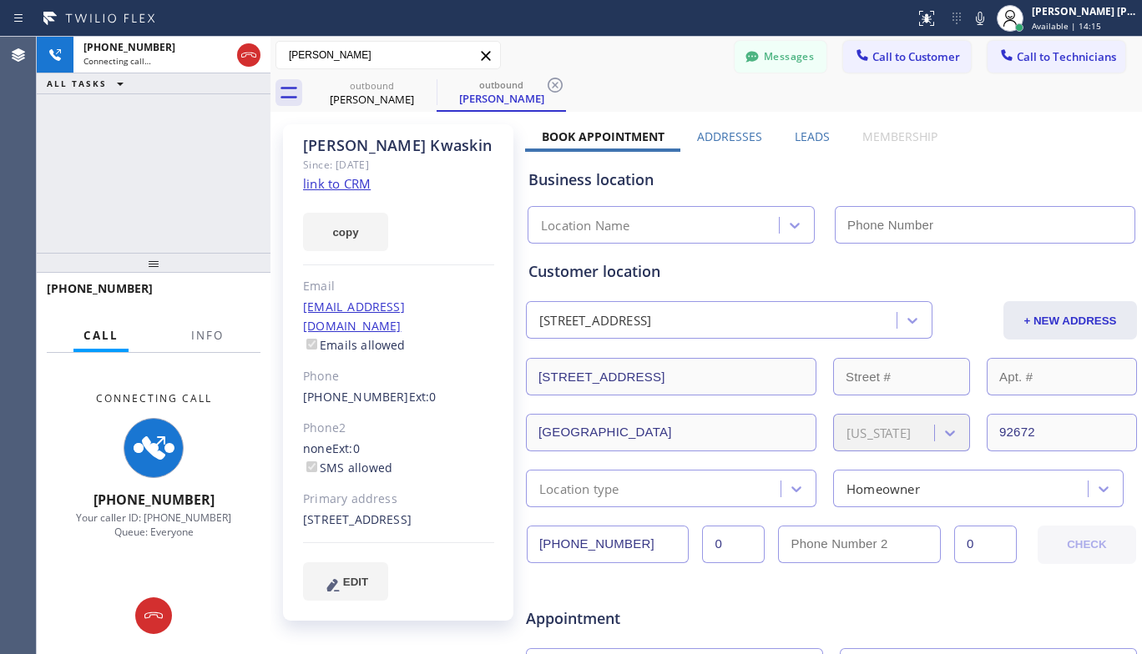
type input "(844) 914-1775"
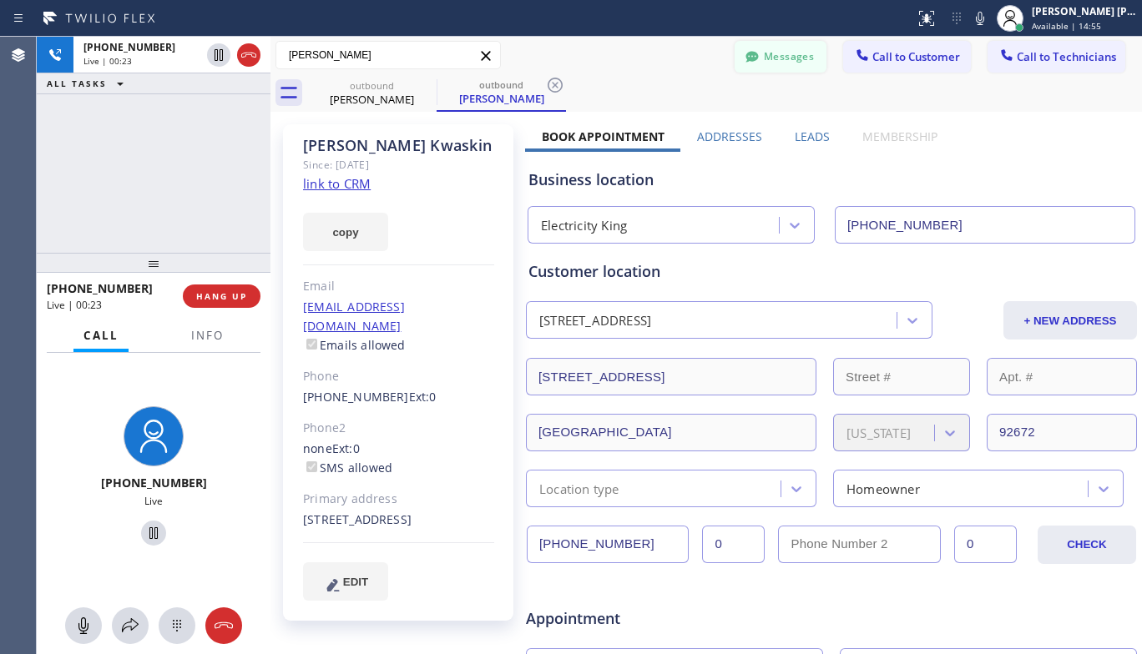
click at [779, 59] on button "Messages" at bounding box center [781, 57] width 92 height 32
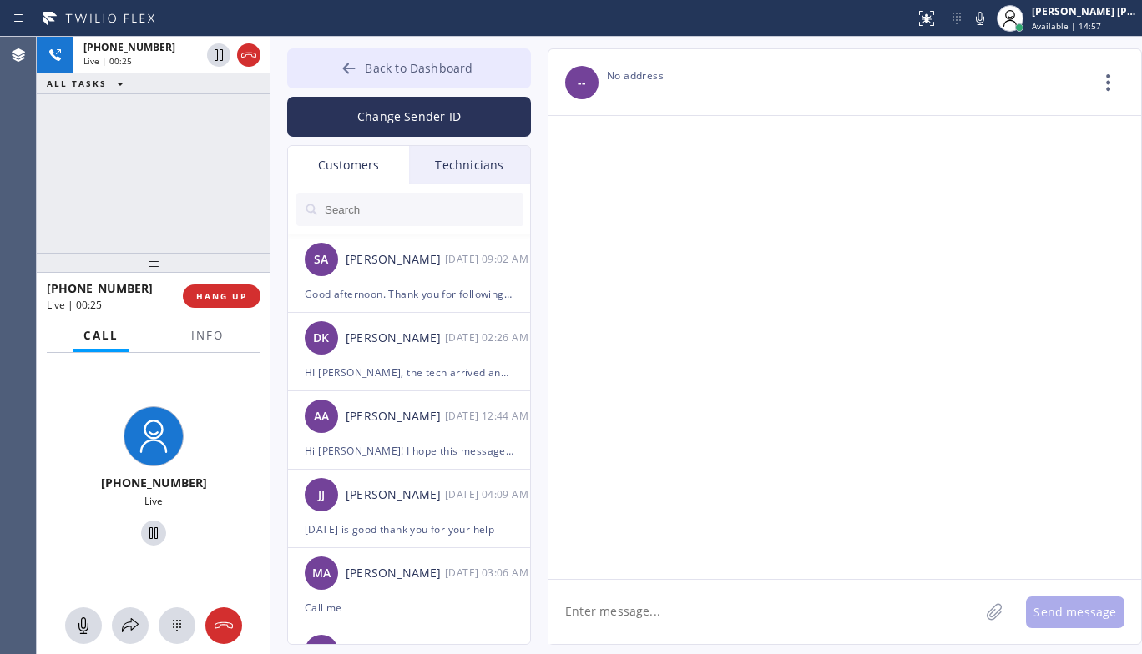
click at [346, 58] on button "Back to Dashboard" at bounding box center [409, 68] width 244 height 40
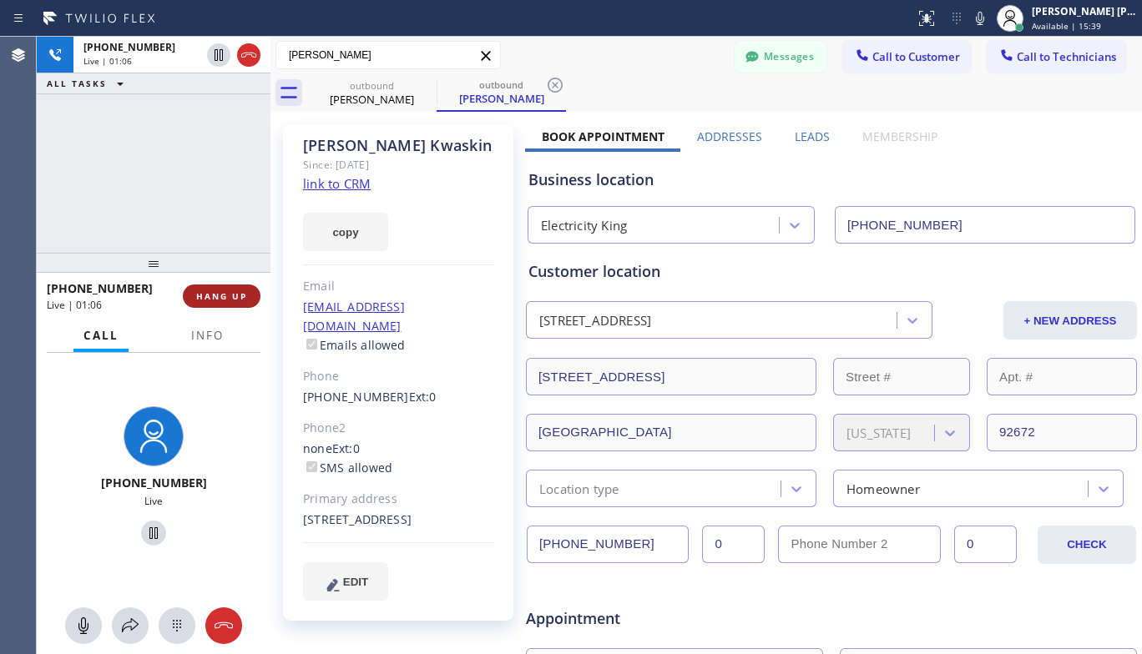
click at [215, 300] on span "HANG UP" at bounding box center [221, 296] width 51 height 12
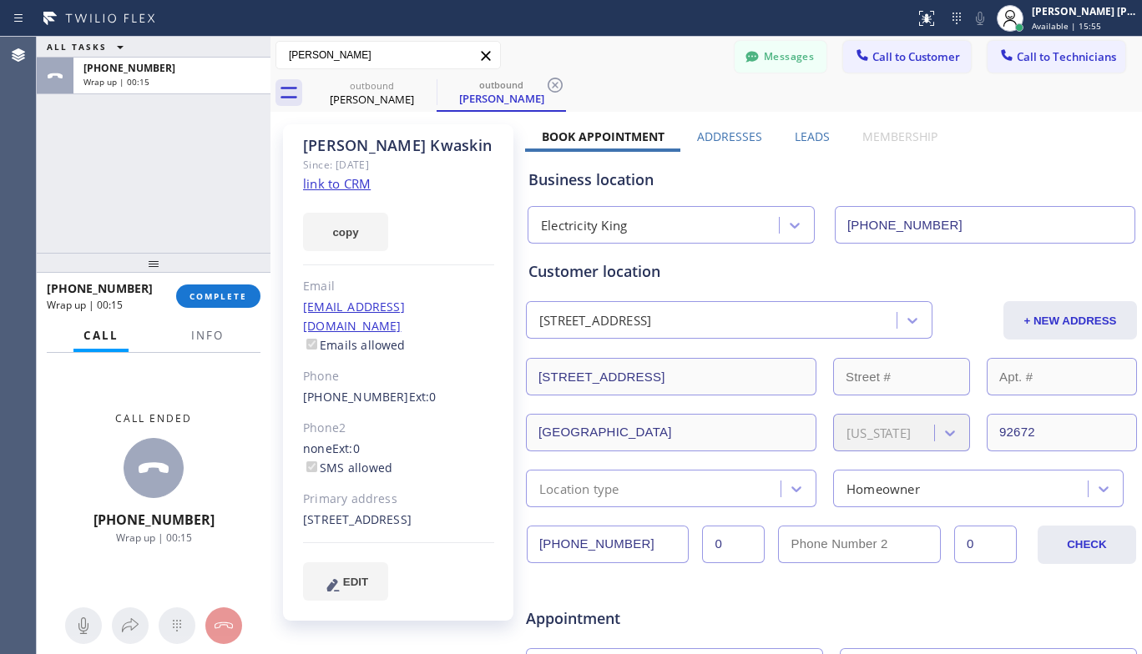
drag, startPoint x: 93, startPoint y: 156, endPoint x: 164, endPoint y: 205, distance: 85.7
click at [93, 156] on div "ALL TASKS ALL TASKS ACTIVE TASKS TASKS IN WRAP UP +19496643368 Wrap up | 00:15" at bounding box center [154, 145] width 234 height 216
click at [211, 296] on span "COMPLETE" at bounding box center [218, 296] width 58 height 12
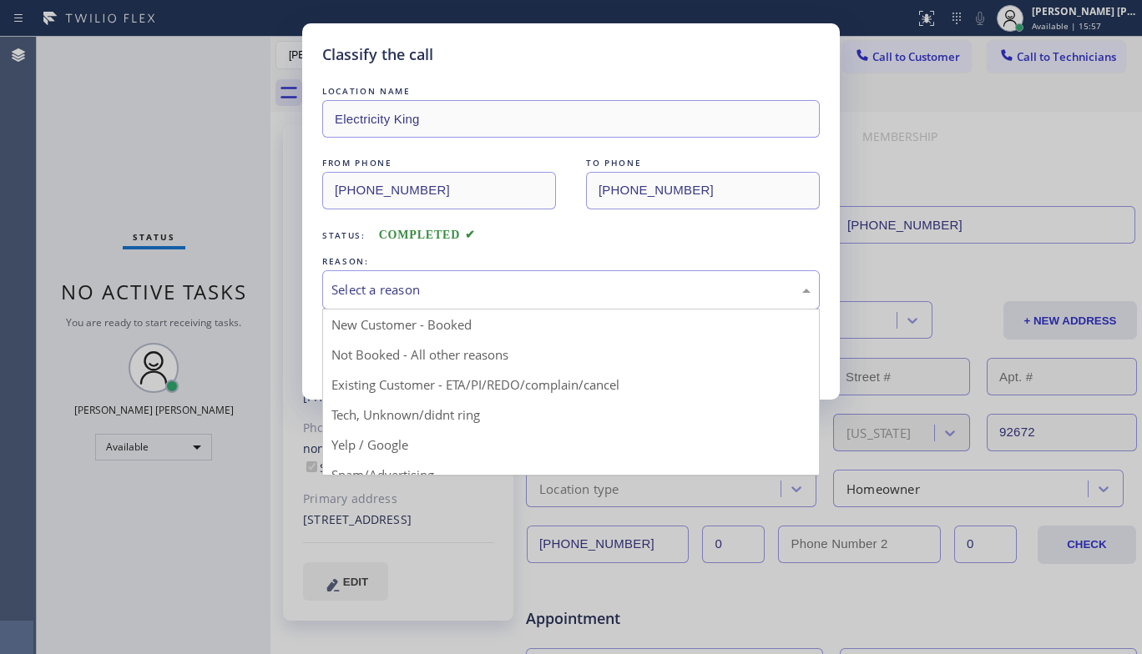
click at [422, 293] on div "Select a reason" at bounding box center [570, 289] width 479 height 19
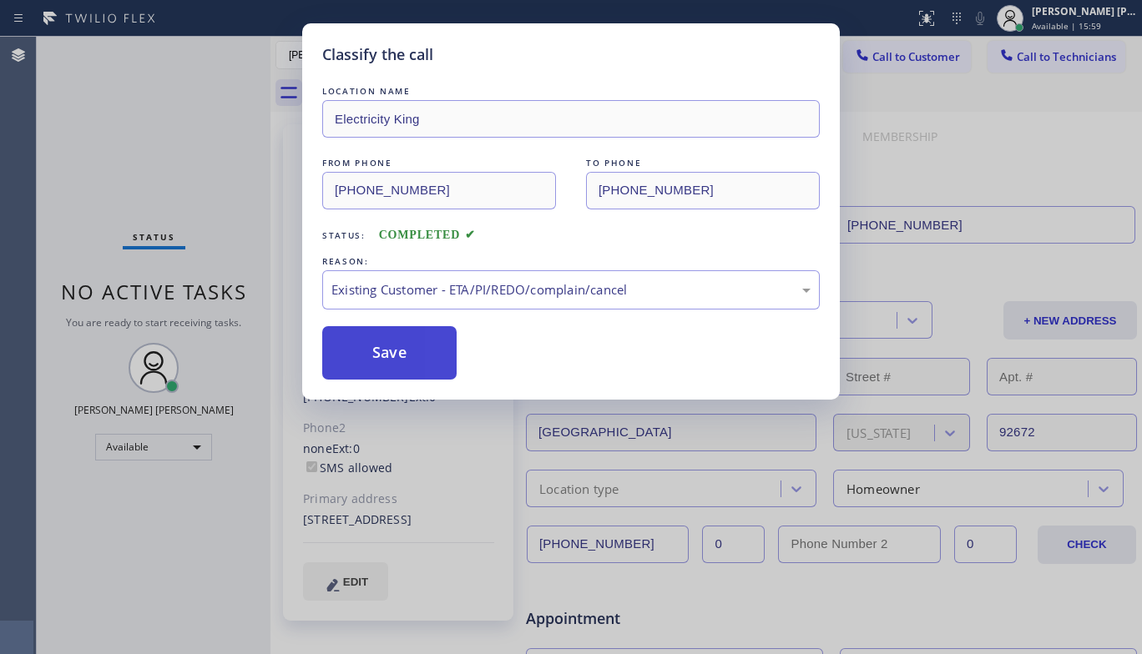
click at [442, 353] on button "Save" at bounding box center [389, 352] width 134 height 53
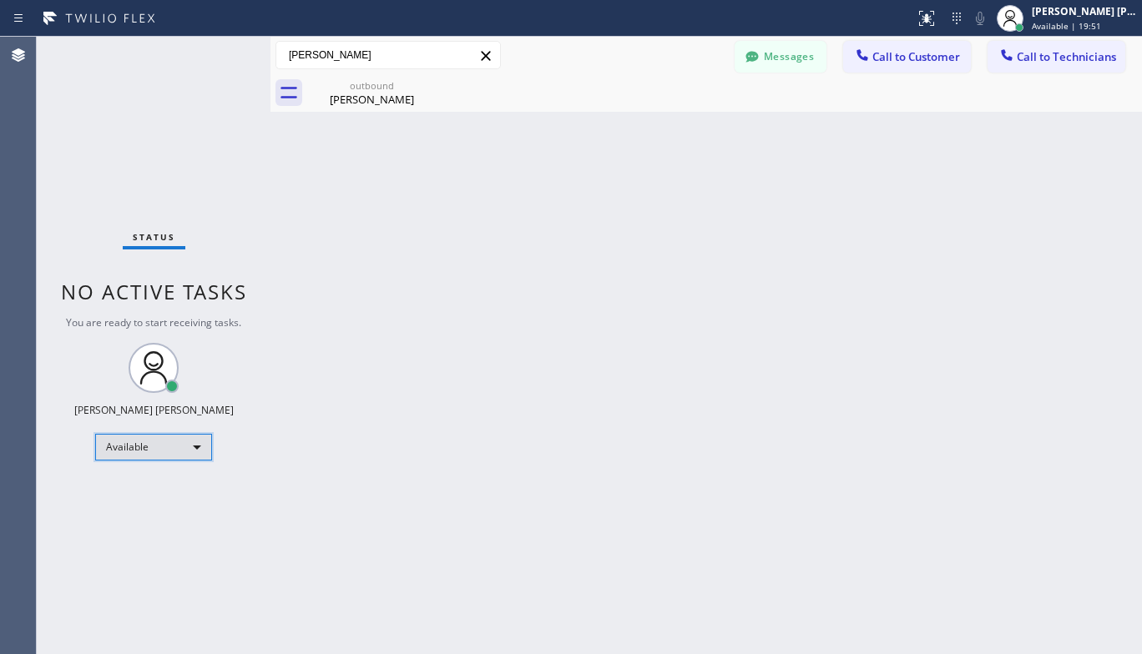
click at [187, 454] on div "Available" at bounding box center [153, 447] width 117 height 27
click at [185, 479] on li "Offline" at bounding box center [152, 470] width 113 height 20
click at [197, 449] on div "Available" at bounding box center [153, 447] width 117 height 27
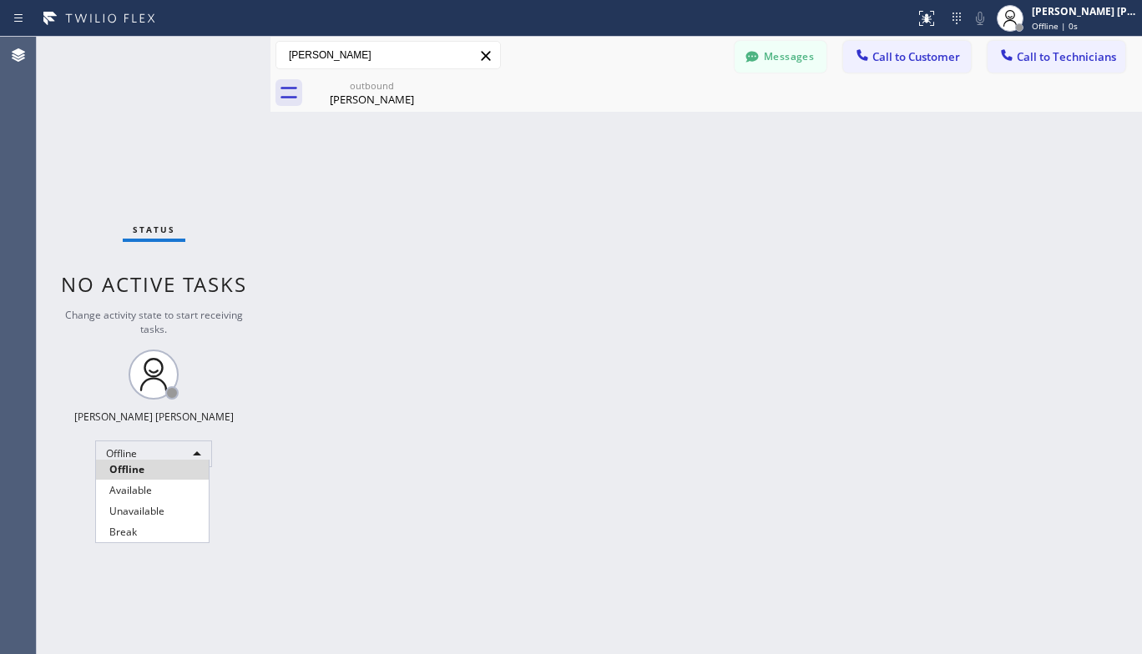
click at [171, 470] on li "Offline" at bounding box center [152, 470] width 113 height 20
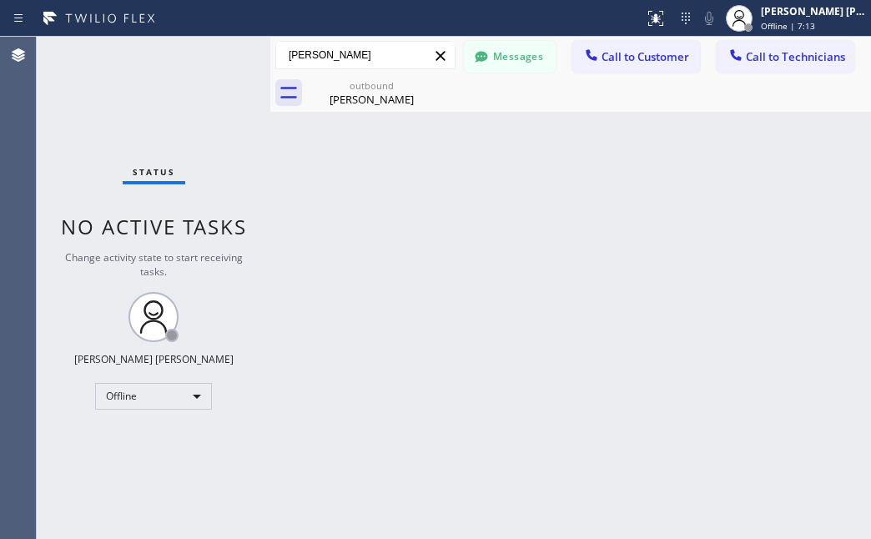
click at [315, 57] on input "resty bucao" at bounding box center [365, 55] width 179 height 27
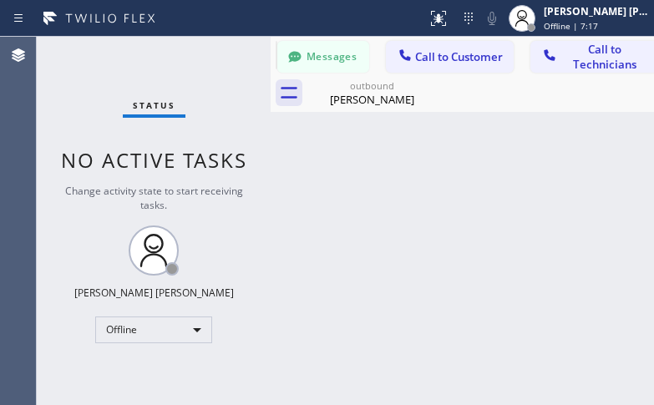
click at [362, 284] on div "Back to Dashboard Change Sender ID Customers Technicians SA [PERSON_NAME] [DATE…" at bounding box center [461, 221] width 383 height 368
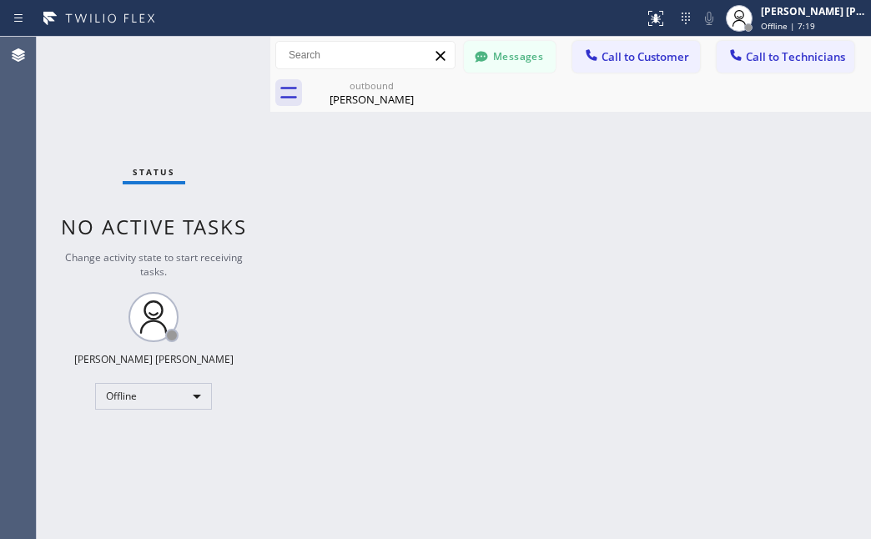
drag, startPoint x: 298, startPoint y: 267, endPoint x: 279, endPoint y: 223, distance: 48.2
click at [298, 267] on div "Back to Dashboard Change Sender ID Customers Technicians SA [PERSON_NAME] [DATE…" at bounding box center [570, 288] width 601 height 503
click at [341, 50] on input "text" at bounding box center [365, 55] width 179 height 27
type input "[PERSON_NAME]"
drag, startPoint x: 712, startPoint y: 394, endPoint x: 715, endPoint y: 386, distance: 8.7
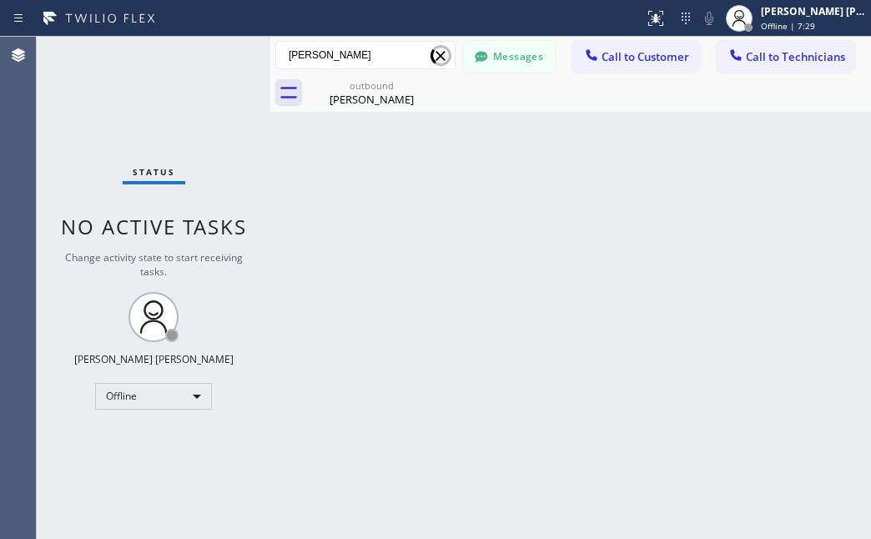
click at [712, 394] on div "Back to Dashboard Change Sender ID Customers Technicians SA [PERSON_NAME] [DATE…" at bounding box center [570, 288] width 601 height 503
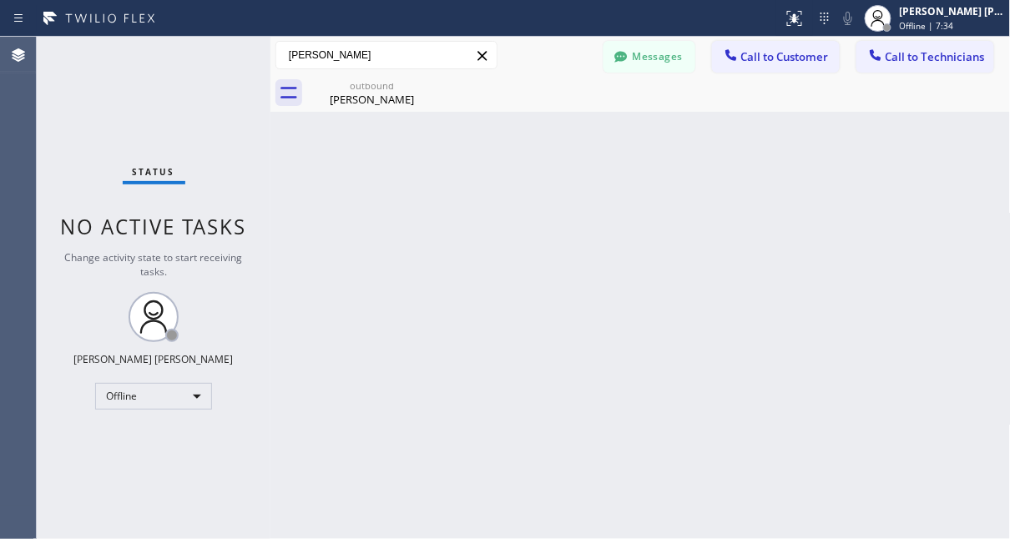
click at [545, 356] on div "Back to Dashboard Change Sender ID Customers Technicians SA [PERSON_NAME] [DATE…" at bounding box center [640, 288] width 740 height 503
click at [730, 399] on div "Back to Dashboard Change Sender ID Customers Technicians SA [PERSON_NAME] [DATE…" at bounding box center [640, 288] width 740 height 503
click at [359, 53] on input "[PERSON_NAME]" at bounding box center [386, 55] width 220 height 27
click at [200, 399] on div "Offline" at bounding box center [153, 396] width 117 height 27
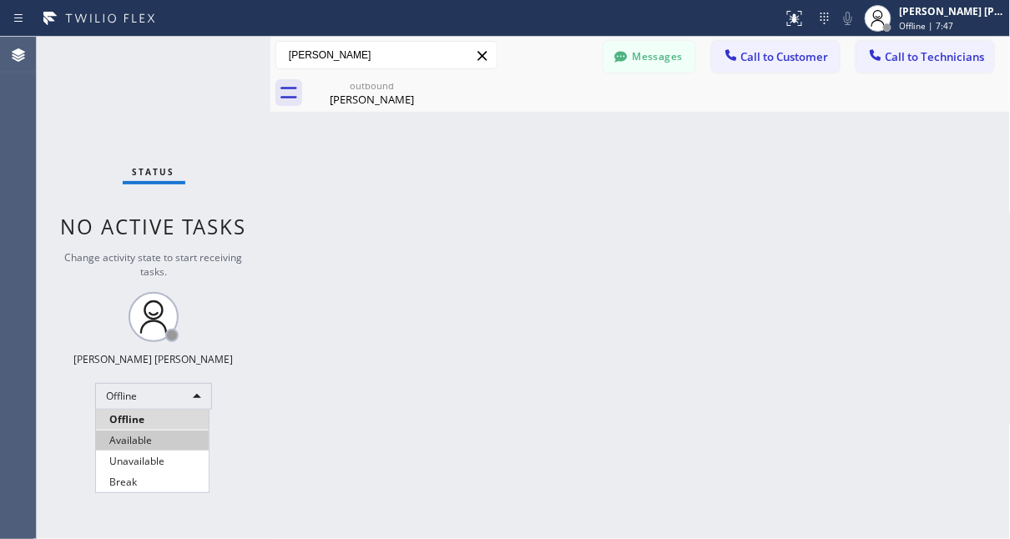
click at [142, 437] on li "Available" at bounding box center [152, 441] width 113 height 20
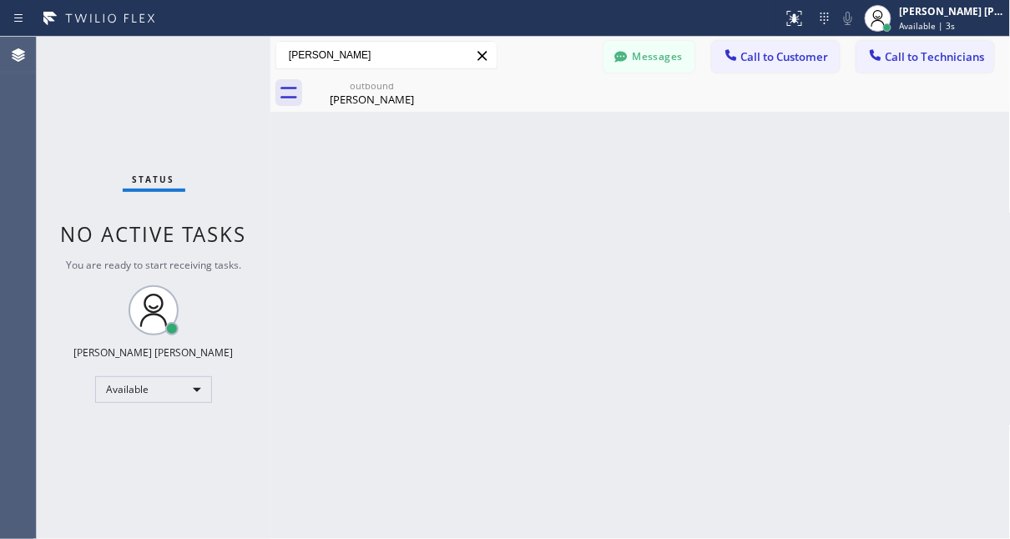
click at [381, 47] on input "[PERSON_NAME]" at bounding box center [386, 55] width 220 height 27
click at [382, 43] on input "[PERSON_NAME]" at bounding box center [386, 55] width 220 height 27
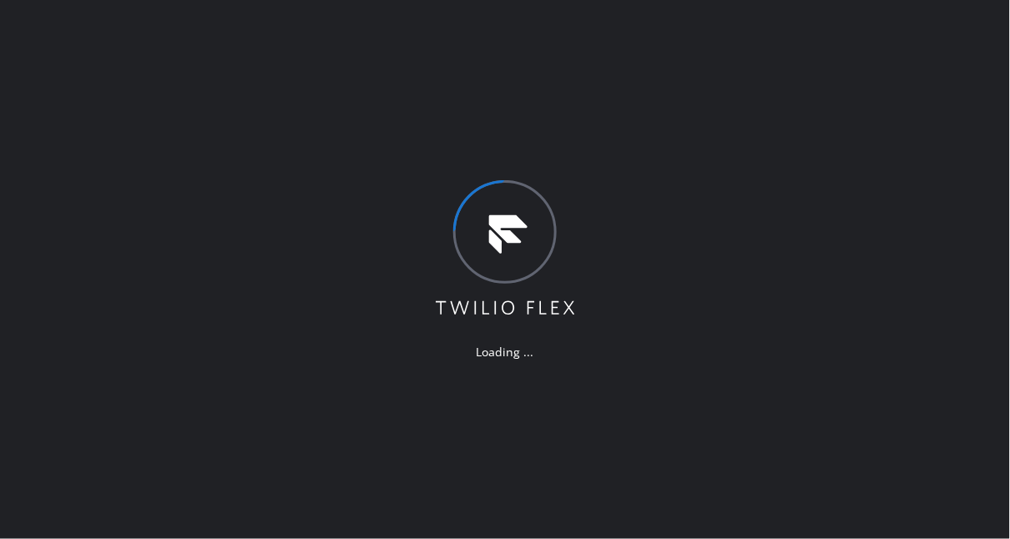
click at [27, 76] on div "Loading ..." at bounding box center [505, 269] width 1010 height 539
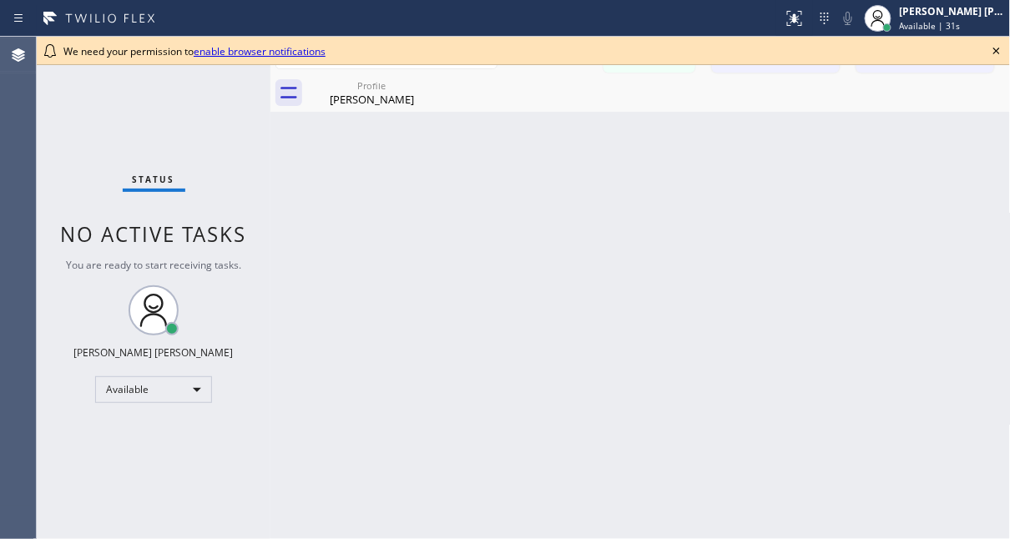
click at [1000, 47] on icon at bounding box center [997, 51] width 20 height 20
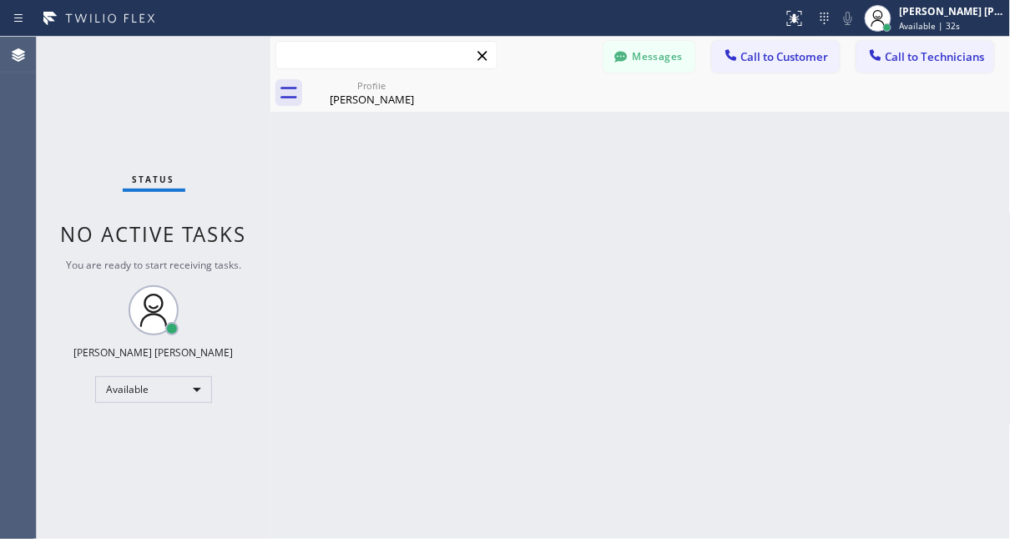
click at [349, 59] on input "text" at bounding box center [386, 55] width 220 height 27
type input "[PERSON_NAME]"
click at [616, 400] on div "Back to Dashboard Change Sender ID Customers Technicians SA [PERSON_NAME] [DATE…" at bounding box center [640, 288] width 740 height 503
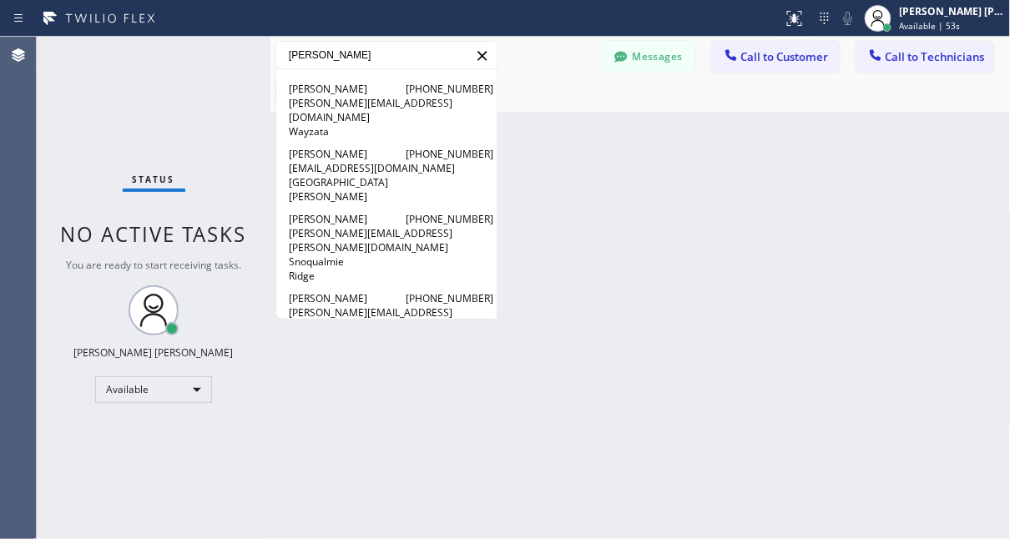
click at [387, 48] on input "[PERSON_NAME]" at bounding box center [386, 55] width 220 height 27
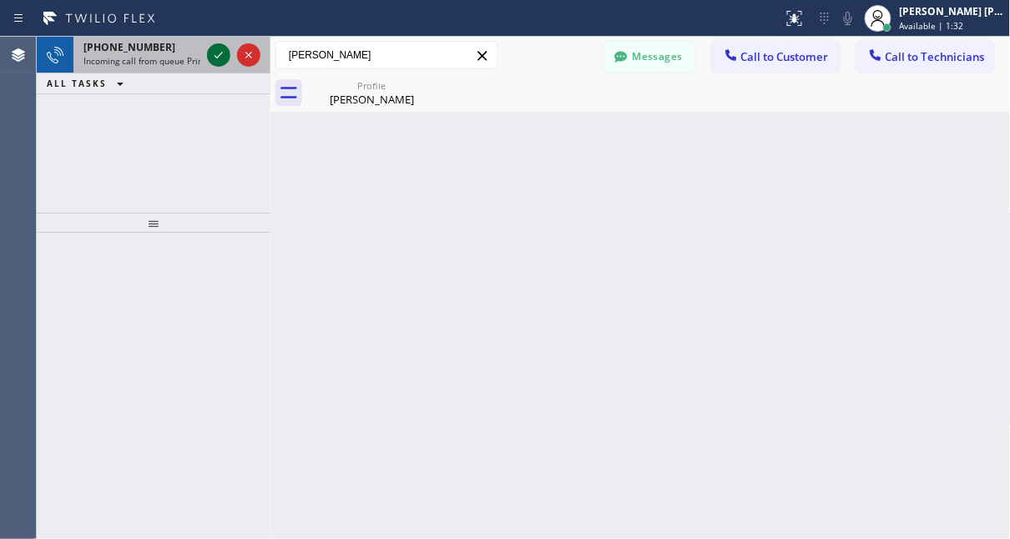
type input "[PERSON_NAME]"
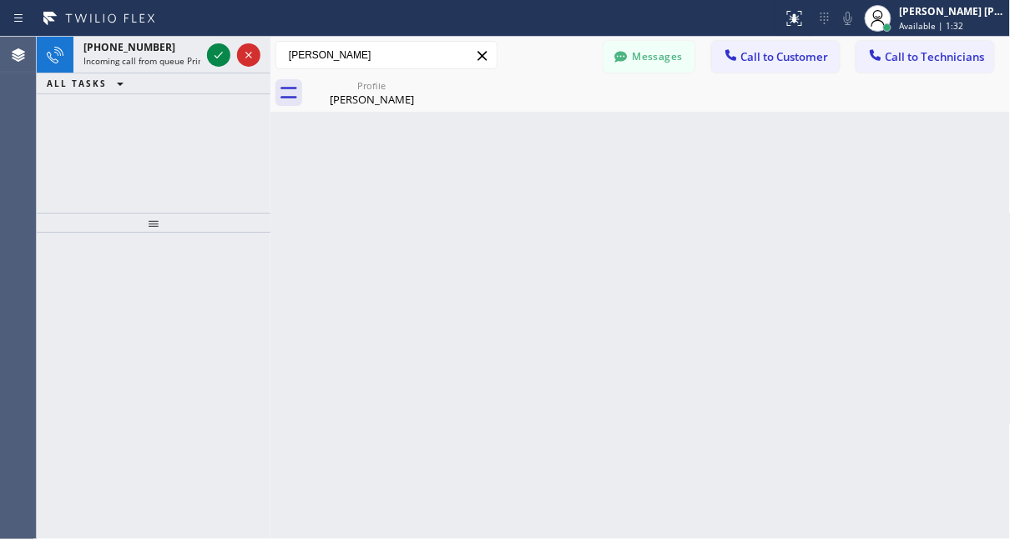
drag, startPoint x: 225, startPoint y: 53, endPoint x: 147, endPoint y: 129, distance: 109.2
click at [225, 53] on icon at bounding box center [219, 55] width 20 height 20
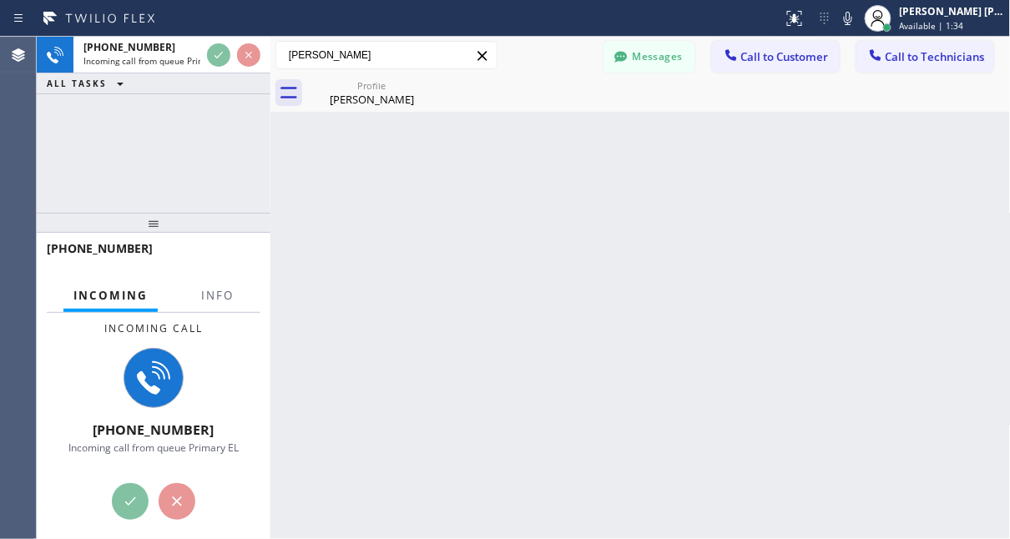
click at [891, 306] on div "Back to Dashboard Change Sender ID Customers Technicians SA [PERSON_NAME] [DATE…" at bounding box center [640, 288] width 740 height 503
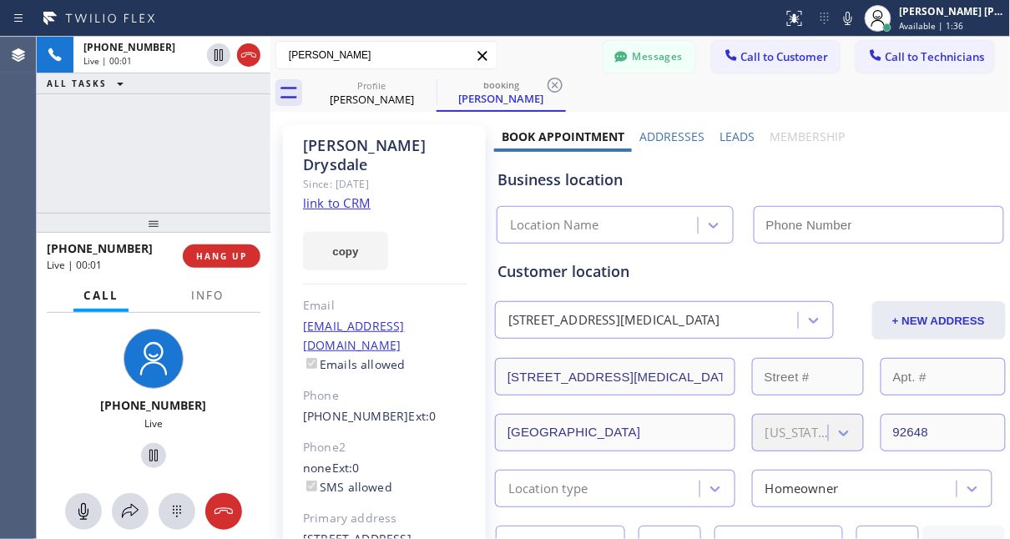
type input "[PHONE_NUMBER]"
click at [318, 194] on link "link to CRM" at bounding box center [337, 202] width 68 height 17
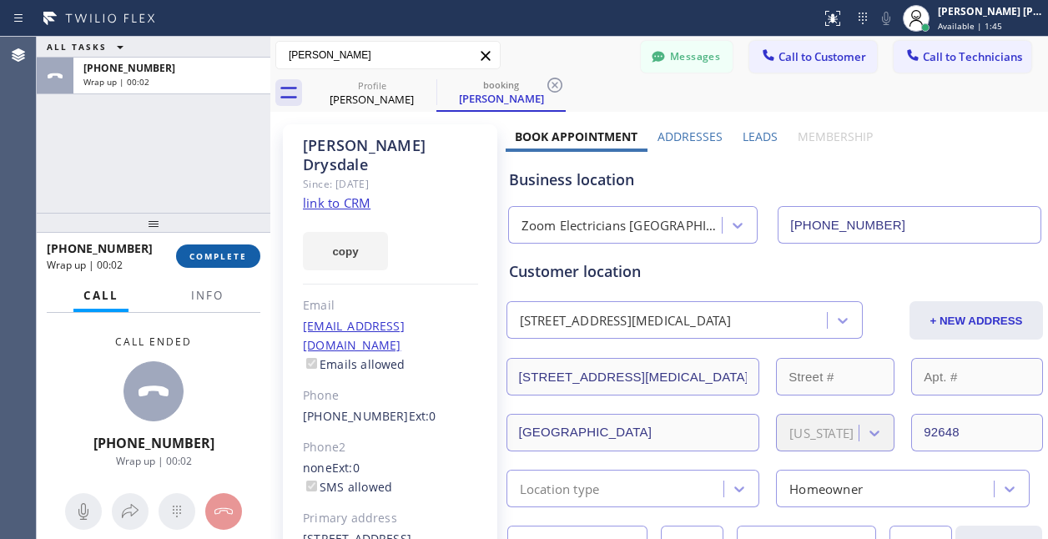
click at [227, 255] on span "COMPLETE" at bounding box center [218, 256] width 58 height 12
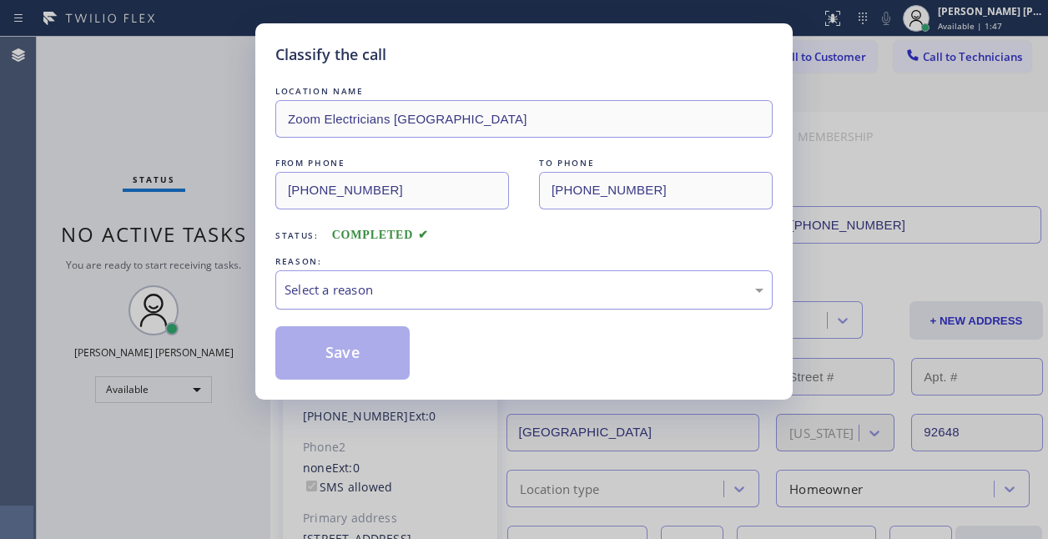
click at [449, 293] on div "Select a reason" at bounding box center [524, 289] width 479 height 19
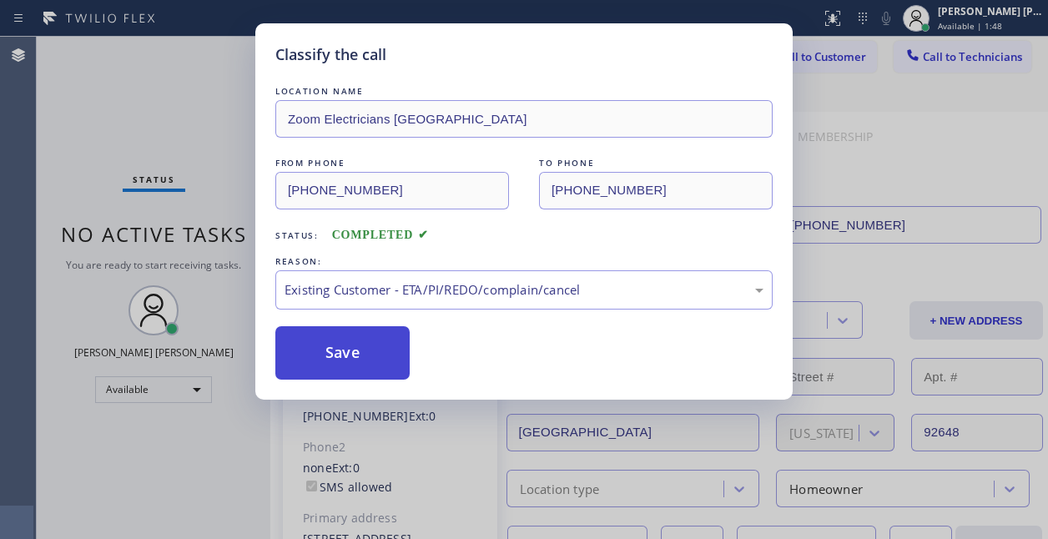
click at [349, 356] on button "Save" at bounding box center [342, 352] width 134 height 53
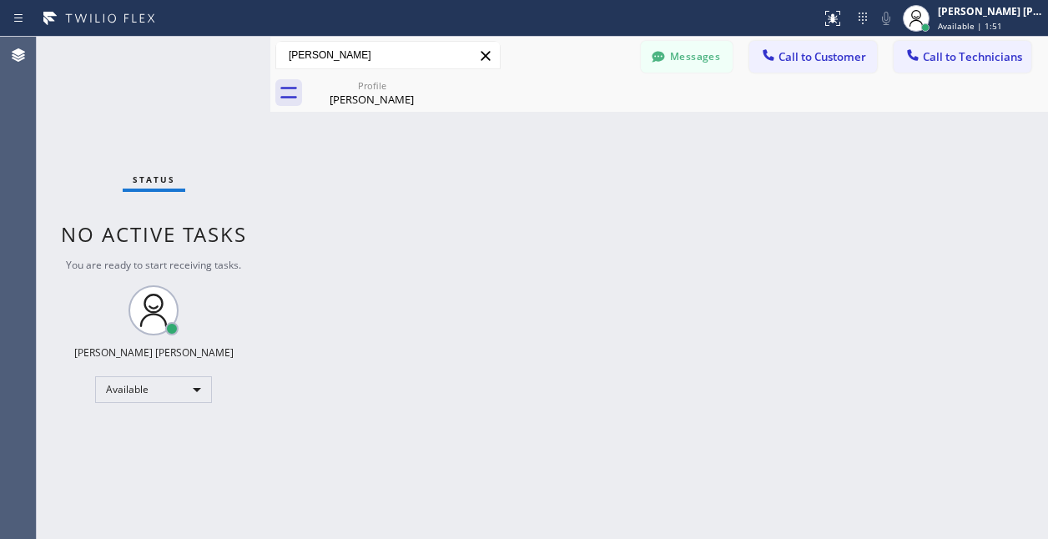
click at [391, 53] on input "[PERSON_NAME]" at bounding box center [388, 55] width 224 height 27
type input "[PERSON_NAME]"
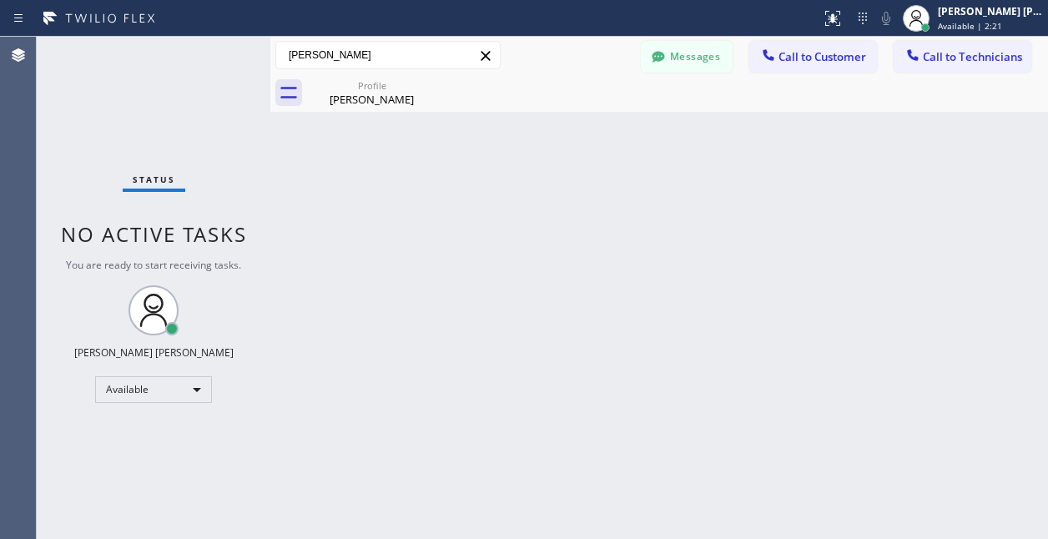
drag, startPoint x: 922, startPoint y: 476, endPoint x: 635, endPoint y: 172, distance: 417.5
click at [922, 473] on div "Back to Dashboard Change Sender ID Customers Technicians SA [PERSON_NAME] [DATE…" at bounding box center [659, 288] width 778 height 503
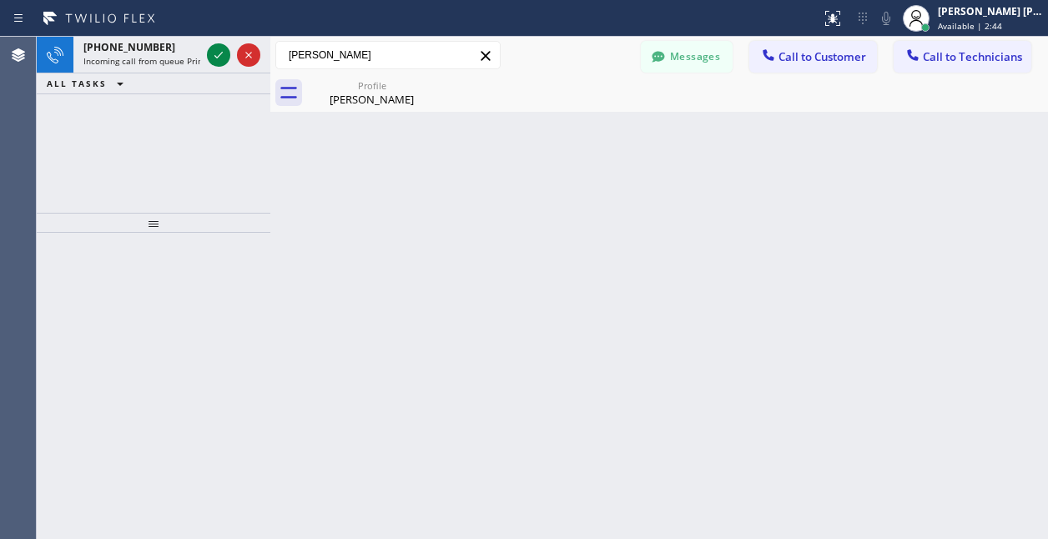
click at [71, 184] on div "[PHONE_NUMBER] Incoming call from queue Primary EL ALL TASKS ALL TASKS ACTIVE T…" at bounding box center [154, 125] width 234 height 176
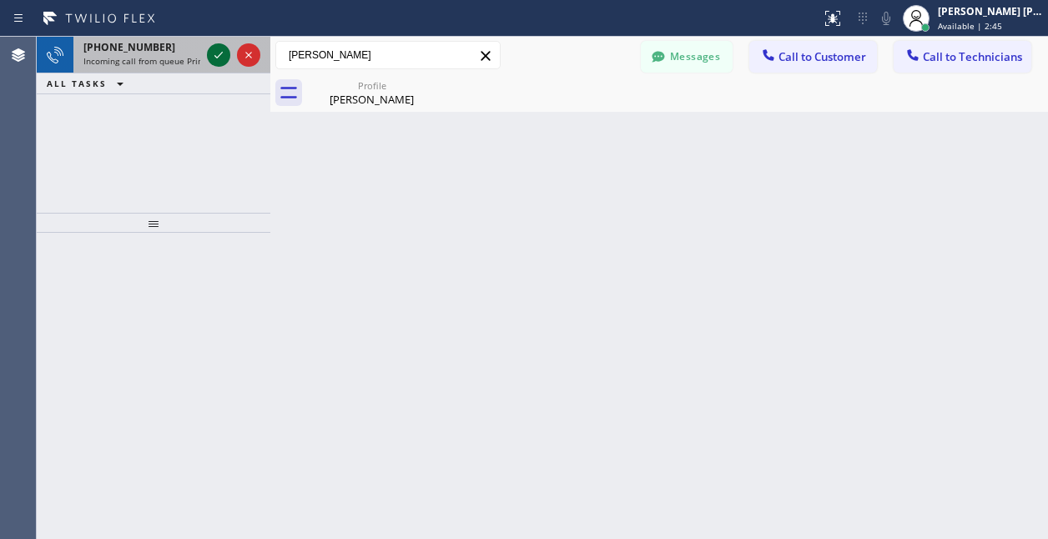
click at [212, 52] on icon at bounding box center [219, 55] width 20 height 20
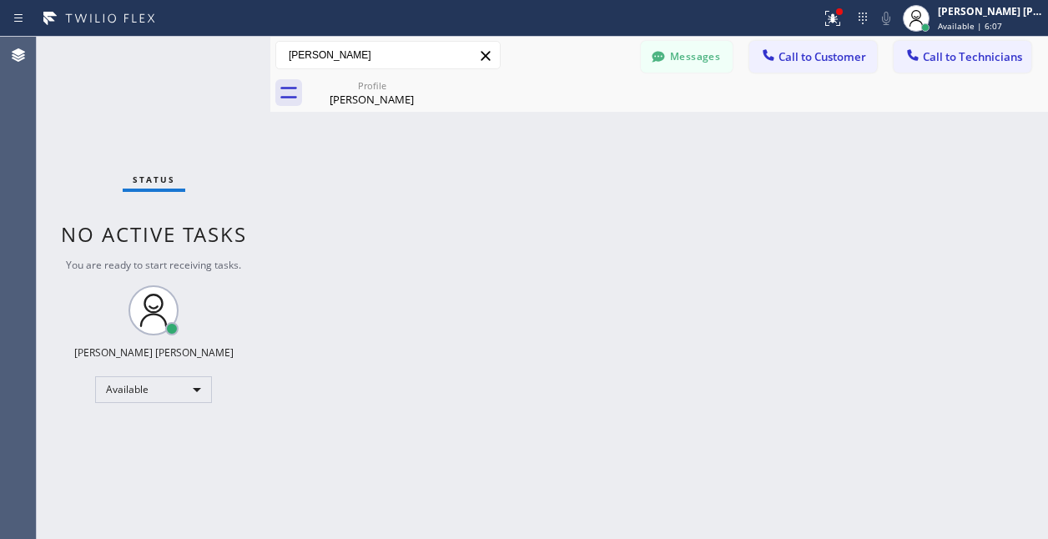
drag, startPoint x: 508, startPoint y: 501, endPoint x: 472, endPoint y: 436, distance: 74.3
click at [508, 501] on div "Back to Dashboard Change Sender ID Customers Technicians SA [PERSON_NAME] [DATE…" at bounding box center [659, 288] width 778 height 503
click at [810, 499] on div "Back to Dashboard Change Sender ID Customers Technicians SA [PERSON_NAME] [DATE…" at bounding box center [659, 288] width 778 height 503
click at [746, 447] on div "Back to Dashboard Change Sender ID Customers Technicians SA [PERSON_NAME] [DATE…" at bounding box center [659, 288] width 778 height 503
click at [441, 401] on div "Back to Dashboard Change Sender ID Customers Technicians SA [PERSON_NAME] [DATE…" at bounding box center [659, 288] width 778 height 503
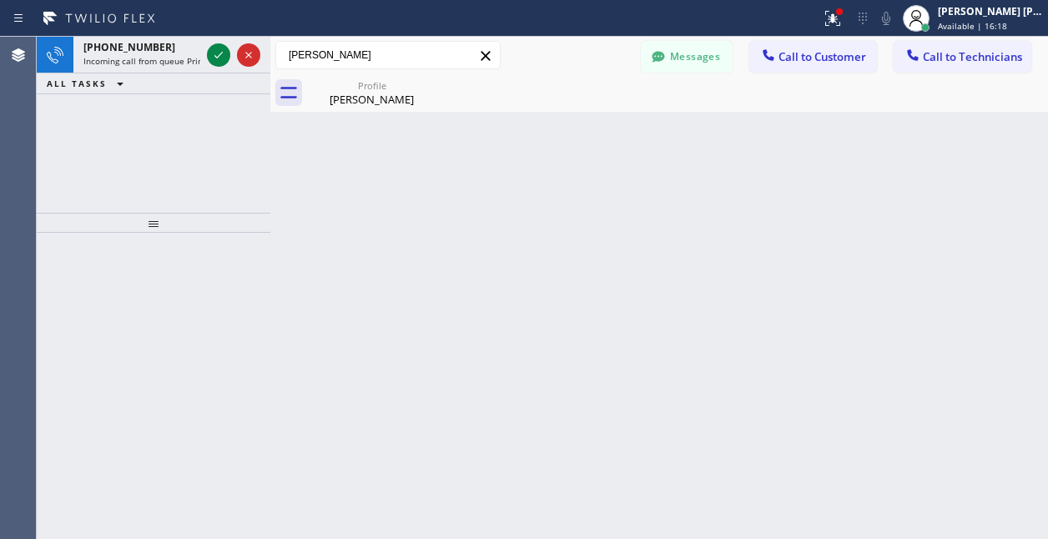
click at [806, 409] on div "Back to Dashboard Change Sender ID Customers Technicians SA [PERSON_NAME] [DATE…" at bounding box center [659, 288] width 778 height 503
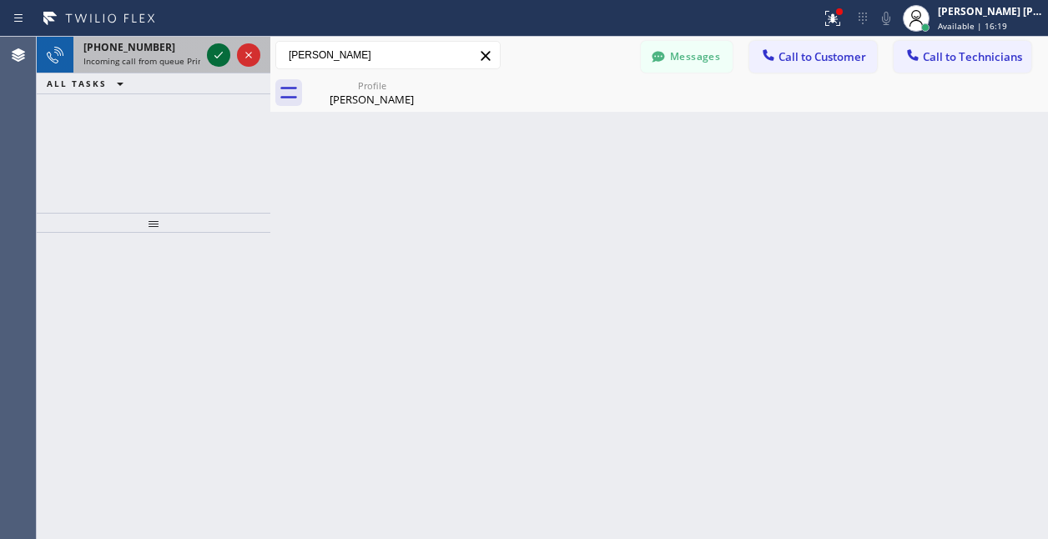
click at [209, 55] on icon at bounding box center [219, 55] width 20 height 20
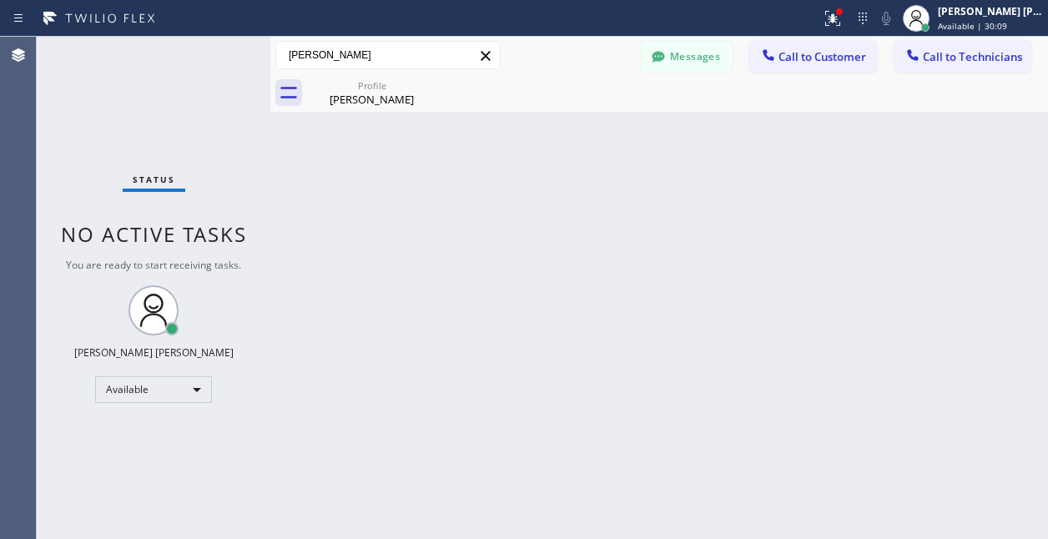
drag, startPoint x: 583, startPoint y: 457, endPoint x: 568, endPoint y: 396, distance: 62.8
click at [583, 457] on div "Back to Dashboard Change Sender ID Customers Technicians SA [PERSON_NAME] [DATE…" at bounding box center [659, 288] width 778 height 503
click at [409, 45] on input "[PERSON_NAME]" at bounding box center [388, 55] width 224 height 27
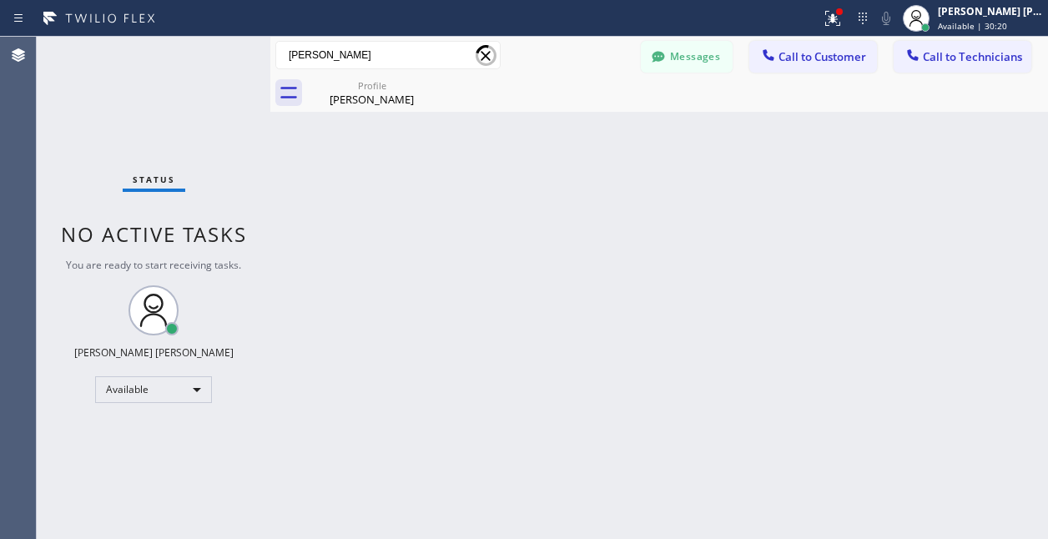
click at [723, 402] on div "Back to Dashboard Change Sender ID Customers Technicians SA [PERSON_NAME] [DATE…" at bounding box center [659, 288] width 778 height 503
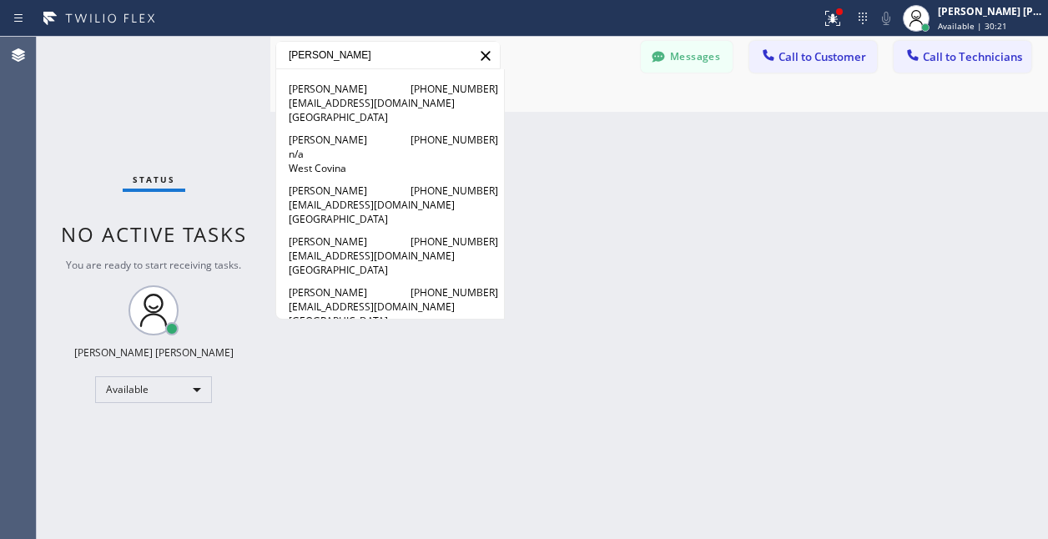
click at [351, 50] on input "[PERSON_NAME]" at bounding box center [388, 55] width 224 height 27
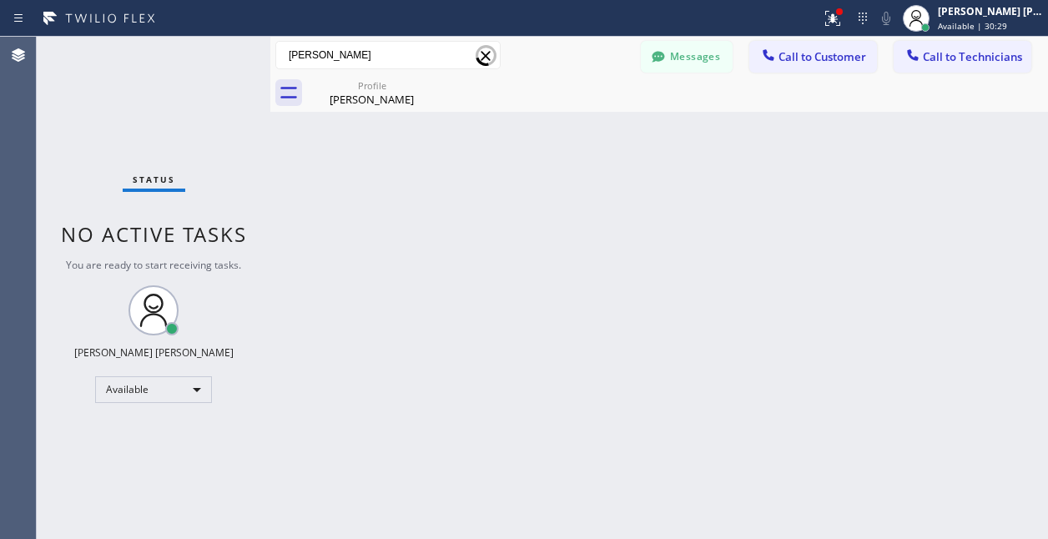
type input "[PERSON_NAME]"
click at [803, 314] on div "Back to Dashboard Change Sender ID Customers Technicians SA [PERSON_NAME] [DATE…" at bounding box center [659, 288] width 778 height 503
click at [407, 45] on input "[PERSON_NAME]" at bounding box center [388, 55] width 224 height 27
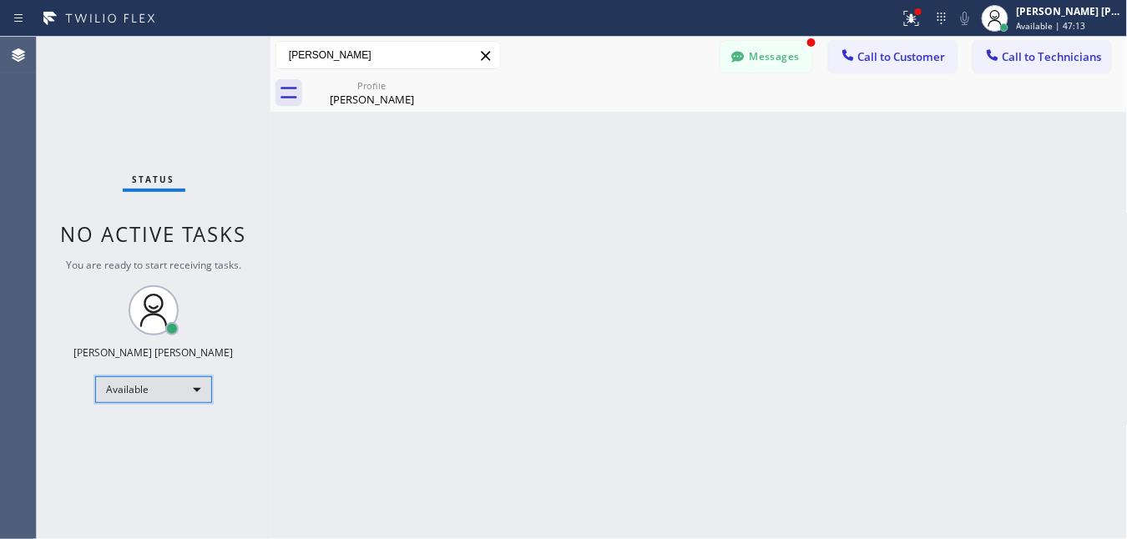
click at [194, 376] on div "Available" at bounding box center [153, 389] width 117 height 27
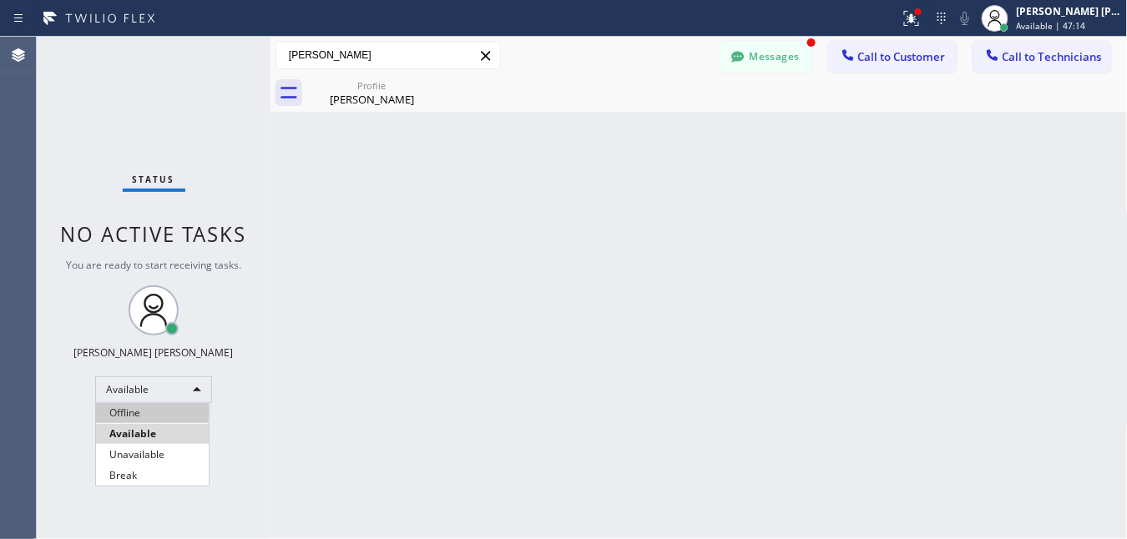
click at [171, 417] on li "Offline" at bounding box center [152, 413] width 113 height 20
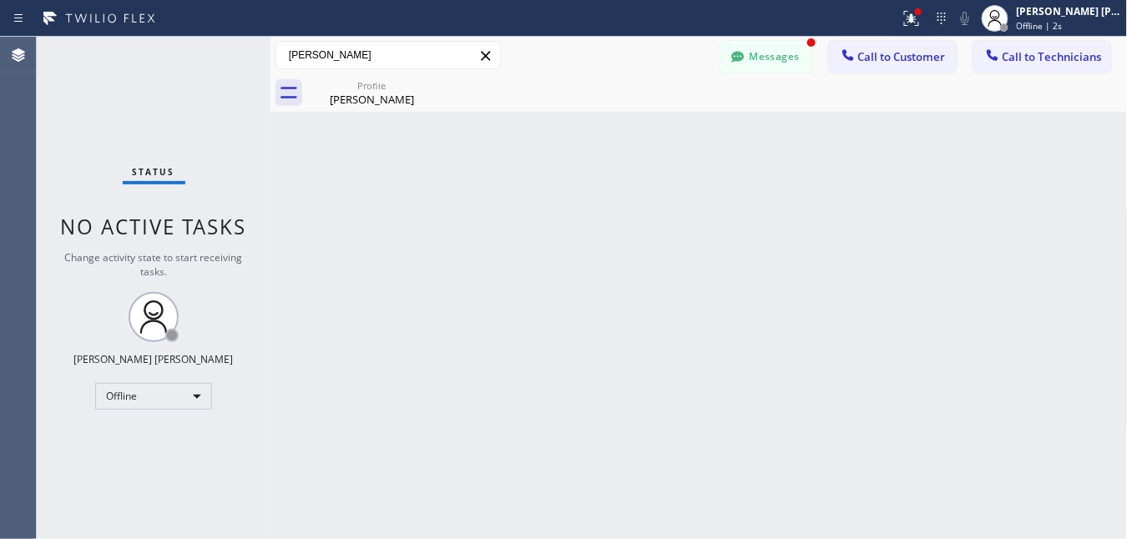
click at [1009, 252] on div "Back to Dashboard Change Sender ID Customers Technicians SA [PERSON_NAME] [DATE…" at bounding box center [698, 288] width 857 height 503
click at [791, 52] on button "Messages" at bounding box center [766, 57] width 92 height 32
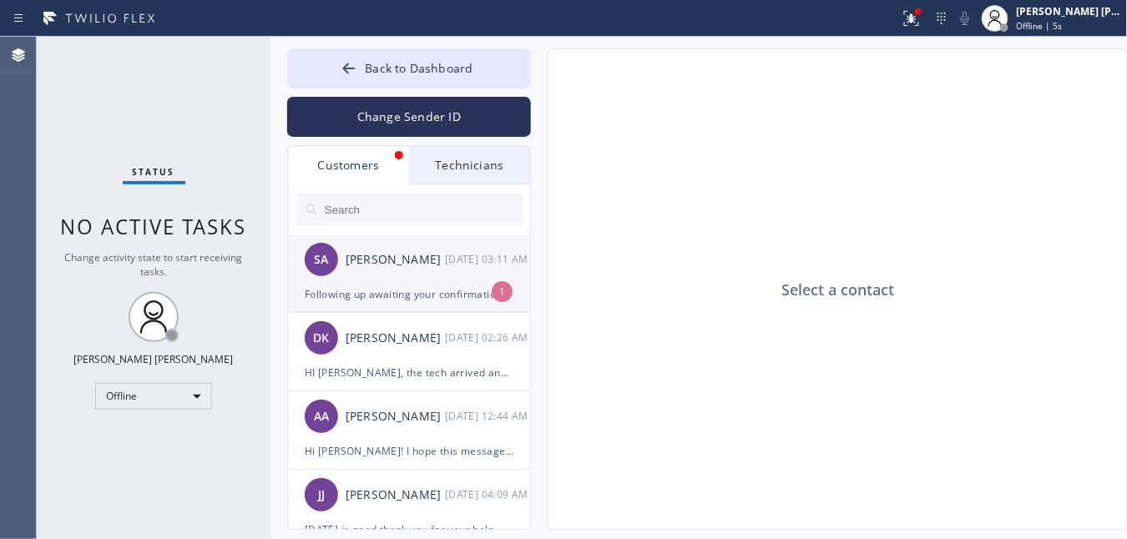
click at [388, 292] on div "Following up awaiting your confirmation" at bounding box center [409, 294] width 209 height 19
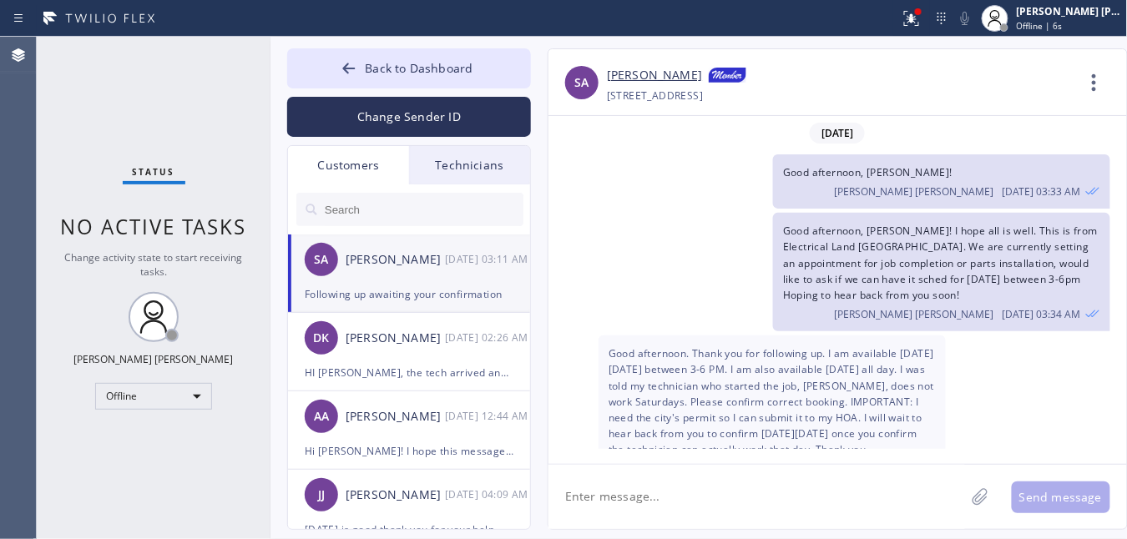
scroll to position [148, 0]
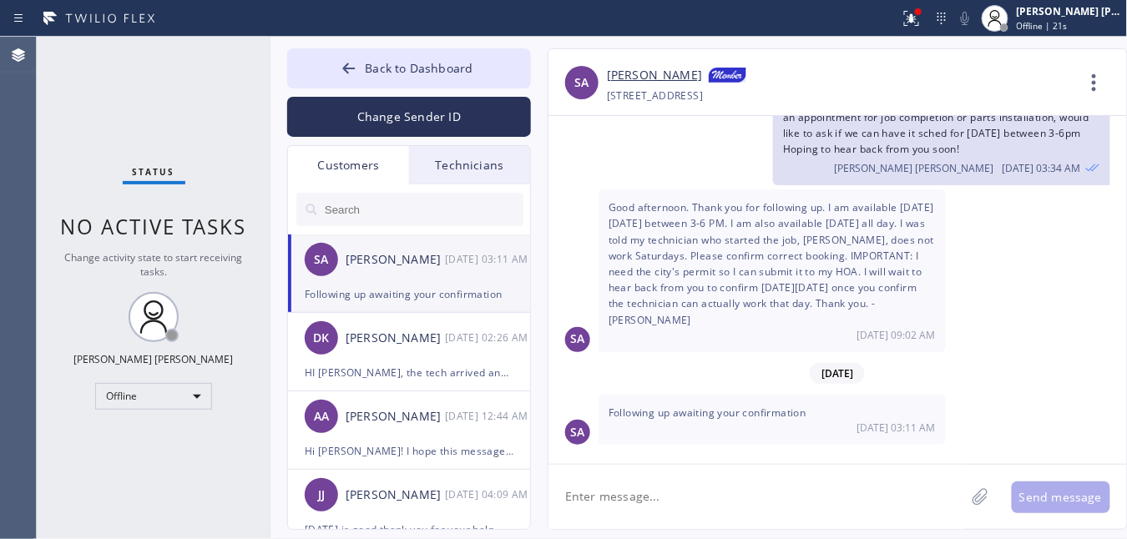
click at [144, 437] on div "Status No active tasks Change activity state to start receiving tasks. [PERSON_…" at bounding box center [154, 288] width 234 height 503
click at [391, 72] on span "Back to Dashboard" at bounding box center [419, 68] width 108 height 16
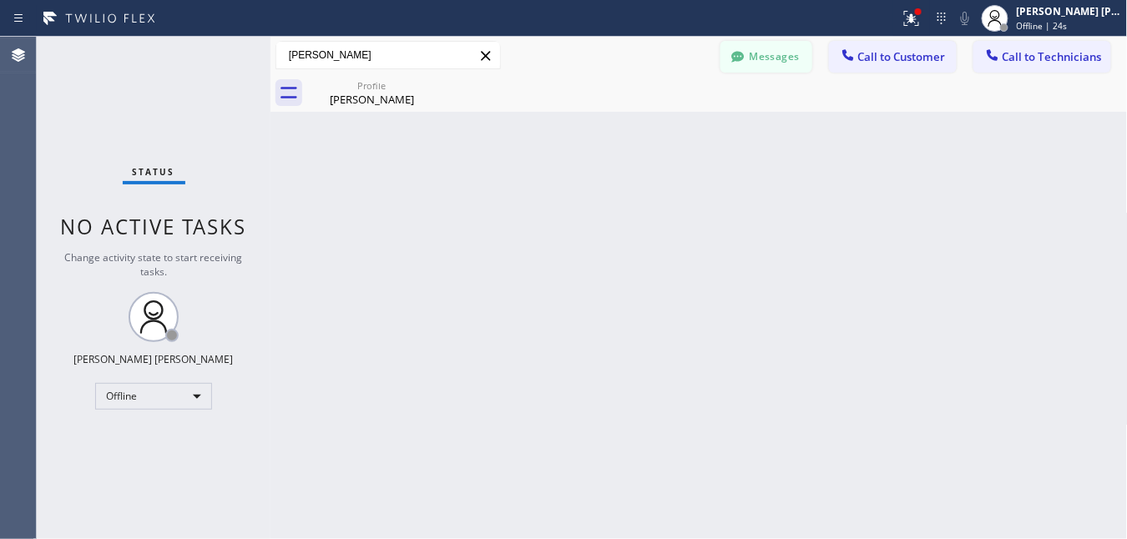
click at [766, 56] on button "Messages" at bounding box center [766, 57] width 92 height 32
